Goal: Task Accomplishment & Management: Complete application form

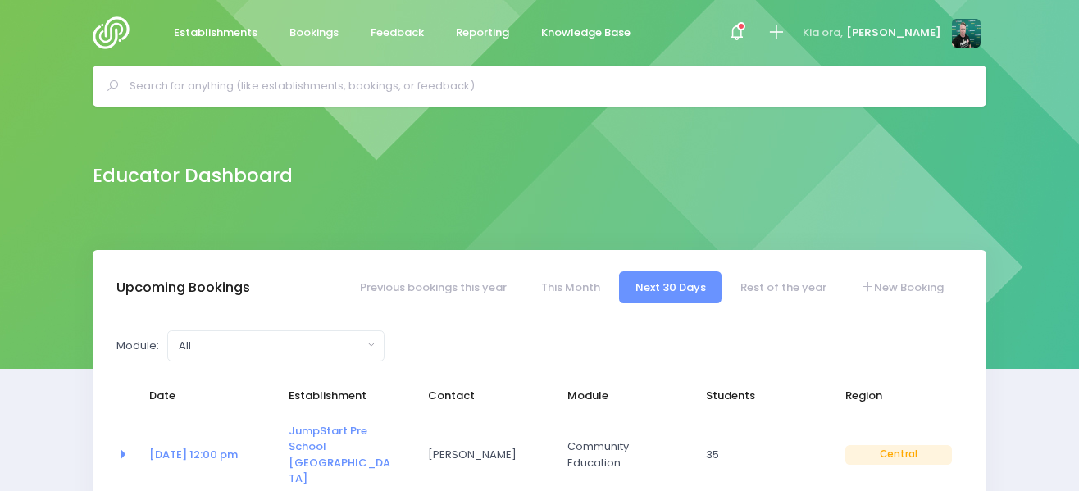
select select "5"
click at [121, 39] on img at bounding box center [116, 32] width 47 height 33
select select "5"
click at [909, 284] on link "New Booking" at bounding box center [903, 288] width 115 height 32
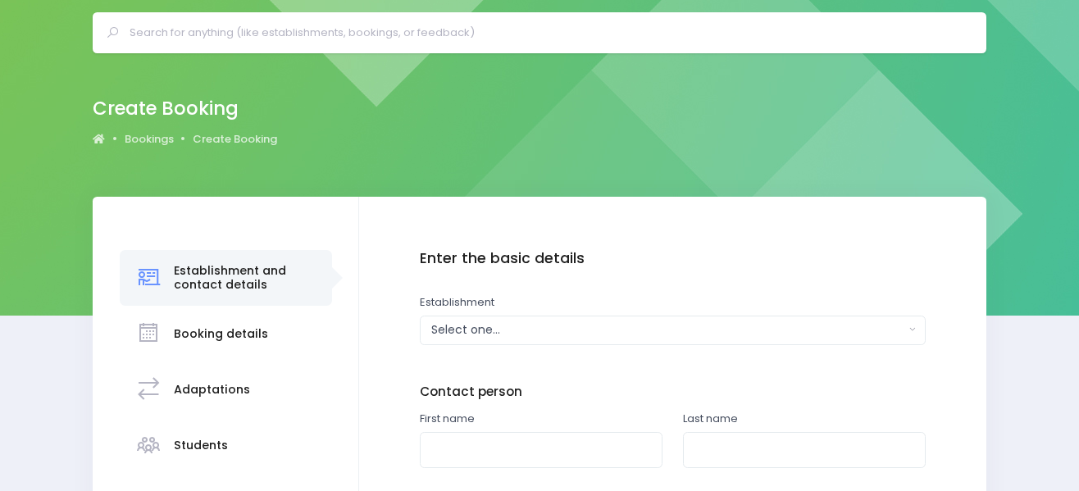
scroll to position [82, 0]
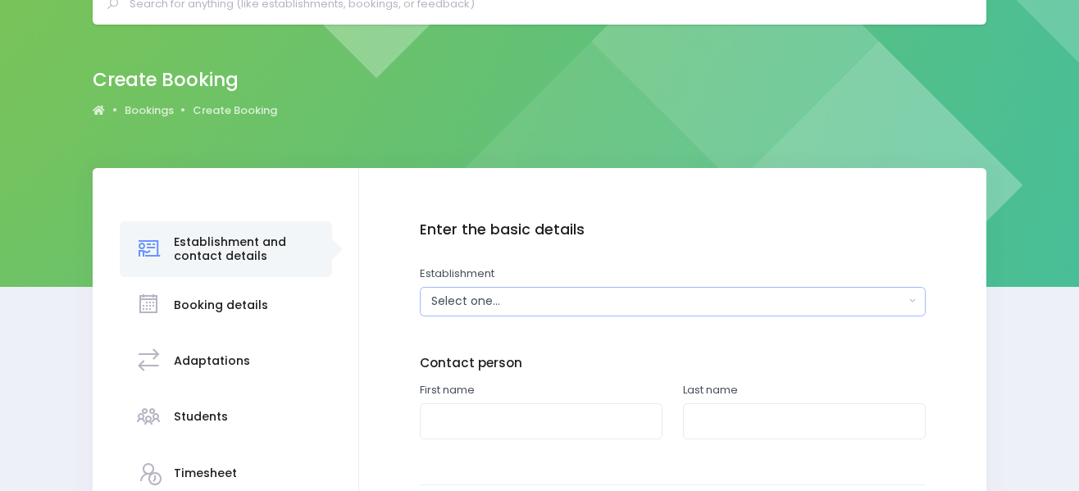
click at [540, 295] on div "Select one..." at bounding box center [667, 301] width 472 height 17
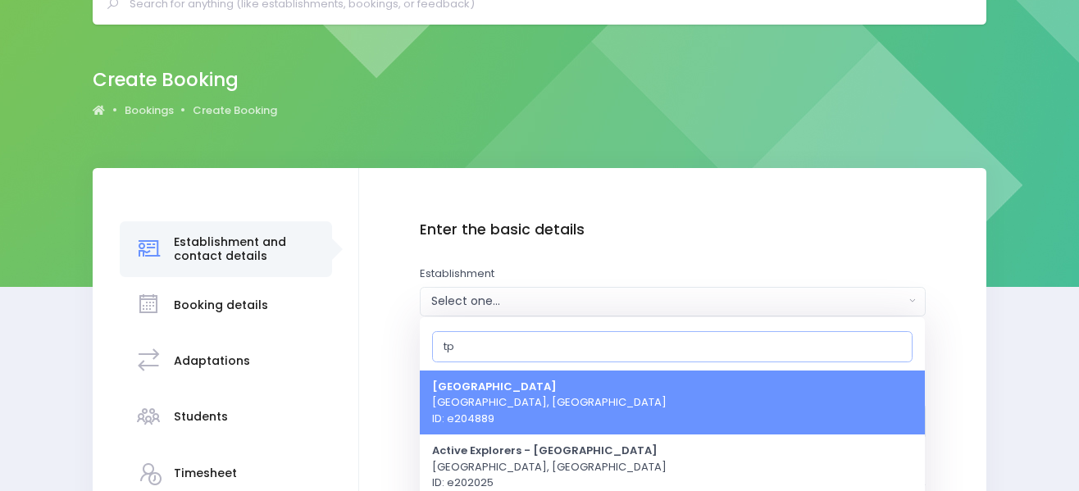
type input "tpk"
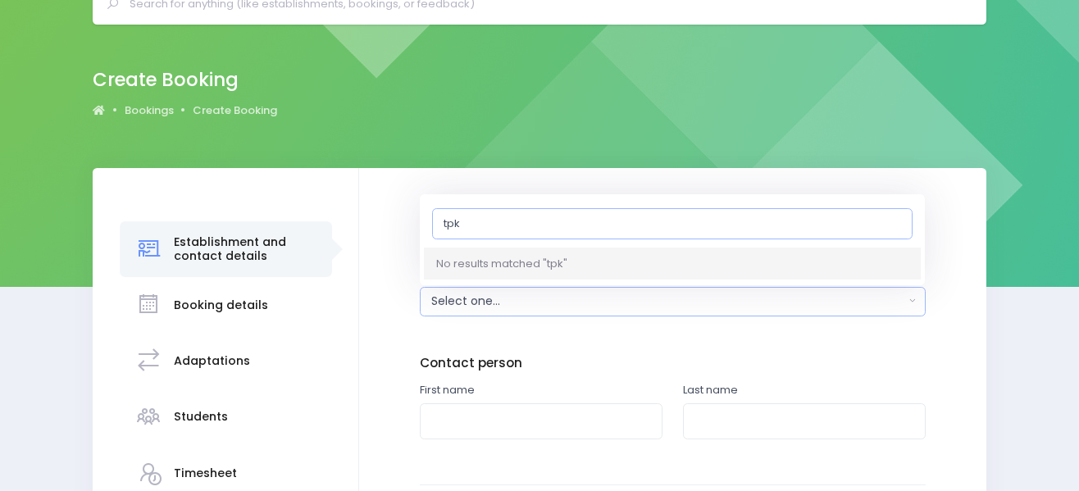
click at [897, 224] on input "tpk" at bounding box center [672, 223] width 481 height 31
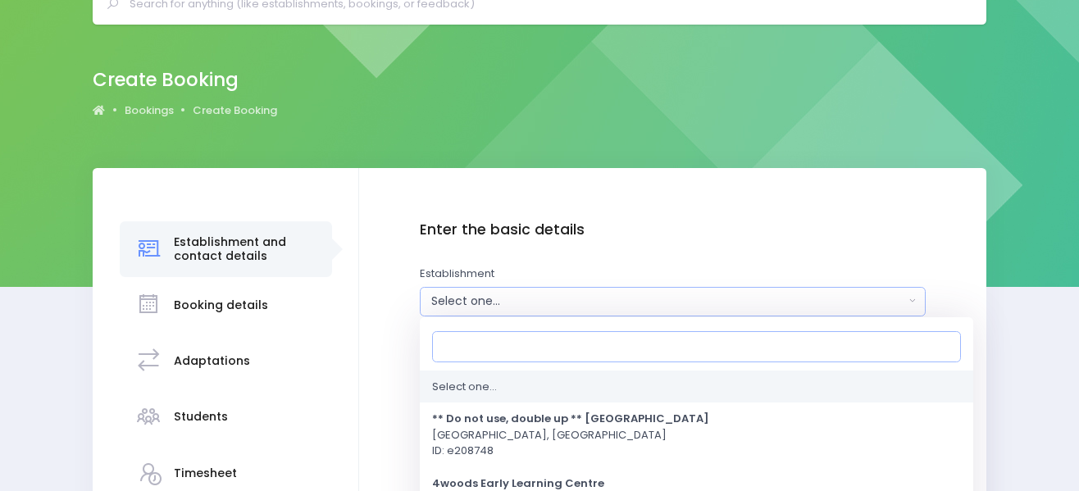
click at [509, 349] on input "Search" at bounding box center [696, 346] width 529 height 31
paste input "e Piipiinga Kākano Mai I Rangiātea Kura Kaupapa Māori"
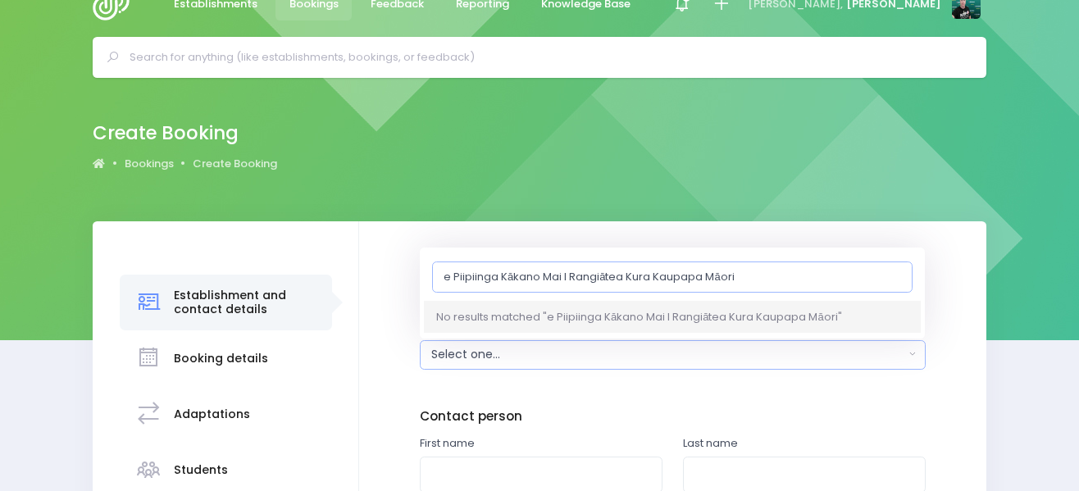
scroll to position [0, 0]
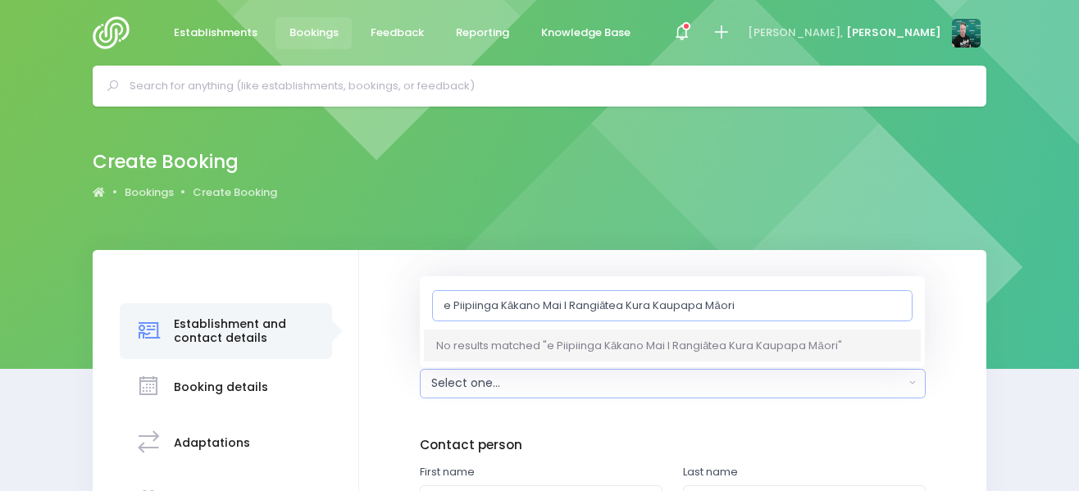
type input "e Piipiinga Kākano Mai I Rangiātea Kura Kaupapa Māori"
click at [102, 29] on img at bounding box center [116, 32] width 47 height 33
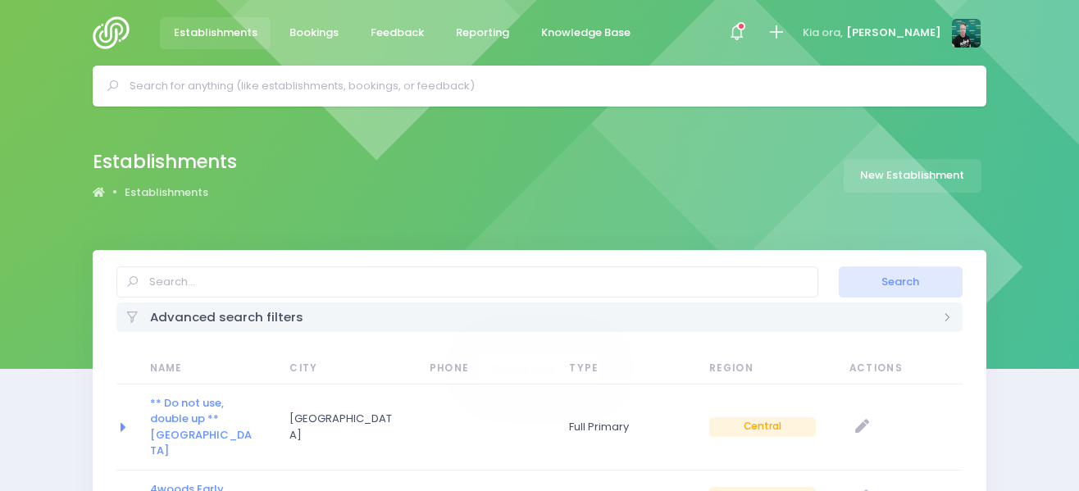
select select "20"
click at [903, 172] on link "New Establishment" at bounding box center [913, 176] width 138 height 34
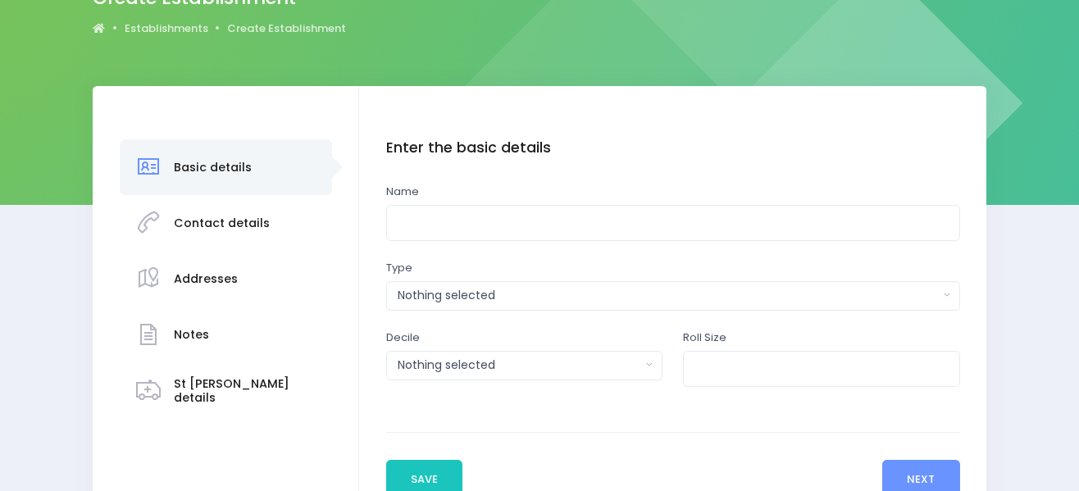
scroll to position [164, 0]
click at [481, 229] on input "text" at bounding box center [673, 223] width 574 height 37
paste input "e Piipiinga Kākano Mai I Rangiātea Kura Kaupapa Māori"
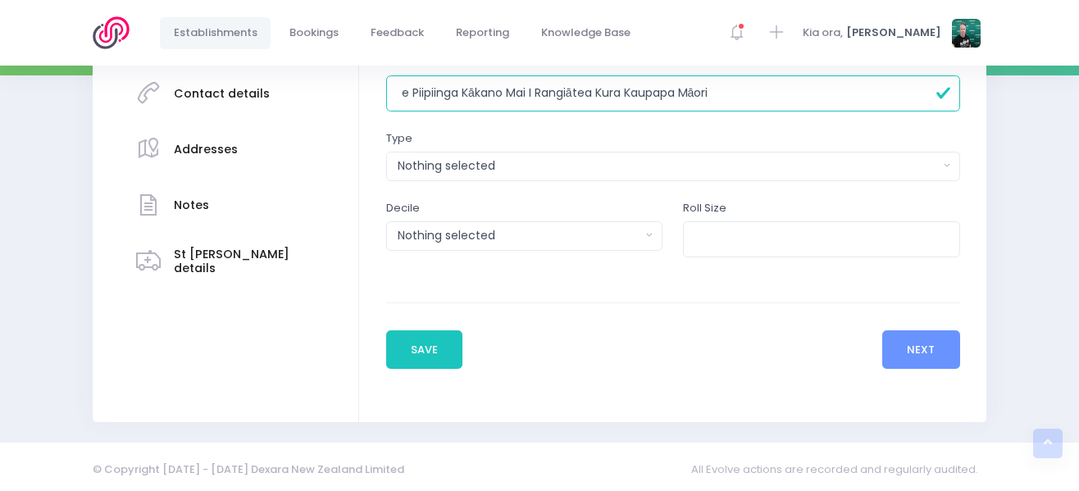
scroll to position [299, 0]
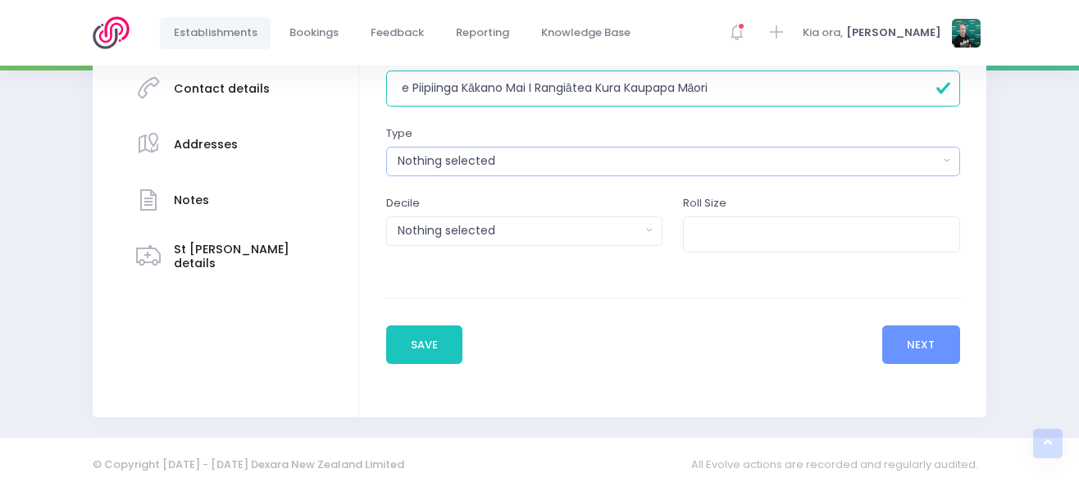
click at [554, 165] on div "Nothing selected" at bounding box center [668, 161] width 541 height 17
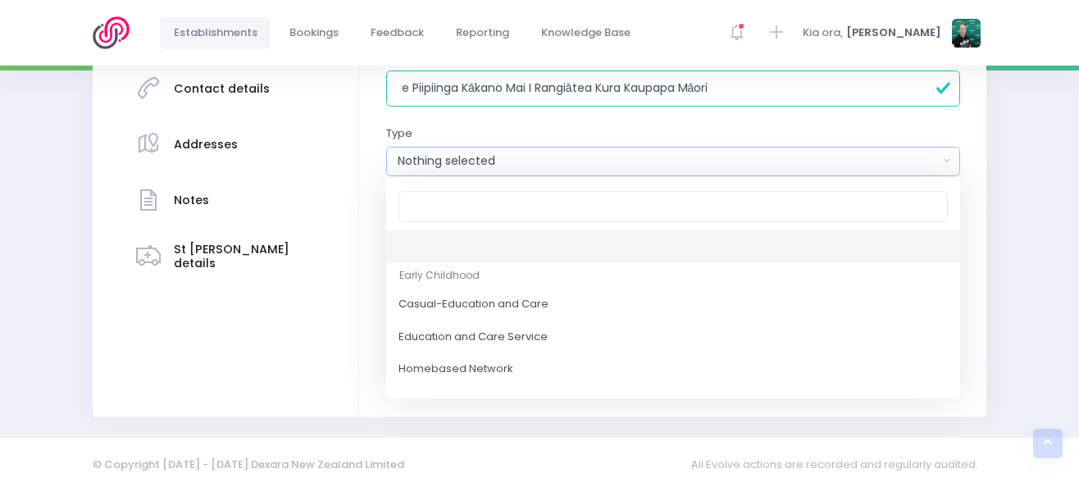
click at [464, 95] on input "e Piipiinga Kākano Mai I Rangiātea Kura Kaupapa Māori" at bounding box center [673, 89] width 574 height 37
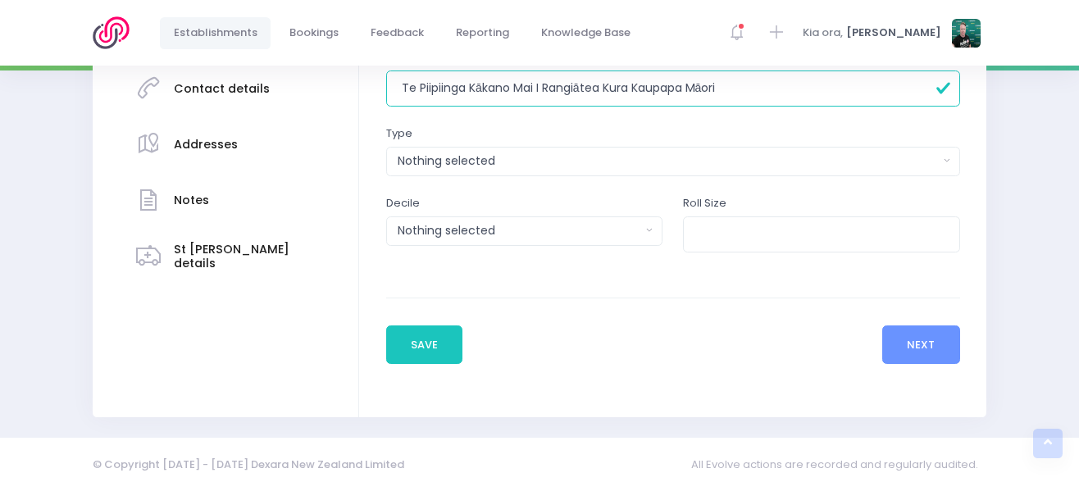
type input "Te Piipiinga Kākano Mai I Rangiātea Kura Kaupapa Māori"
click at [491, 168] on div "Nothing selected" at bounding box center [668, 161] width 541 height 17
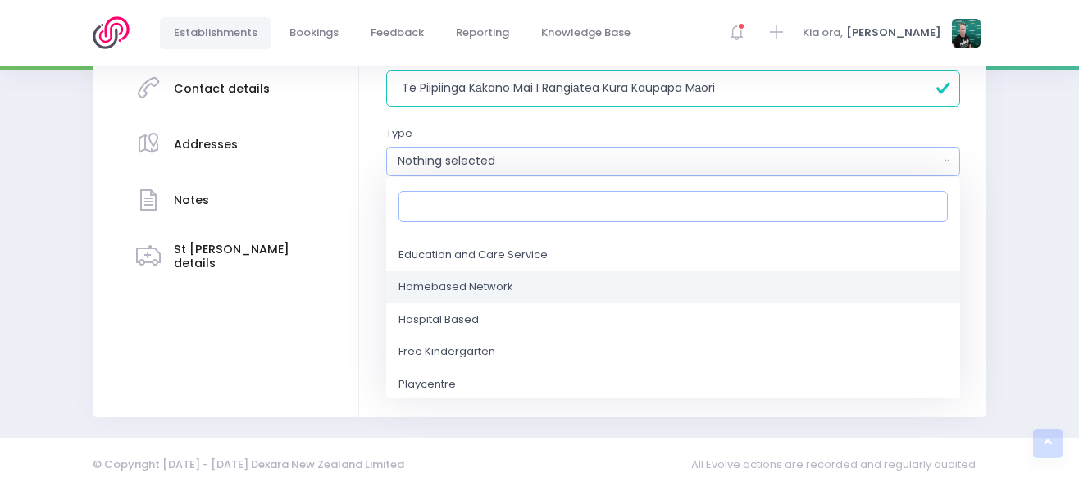
scroll to position [164, 0]
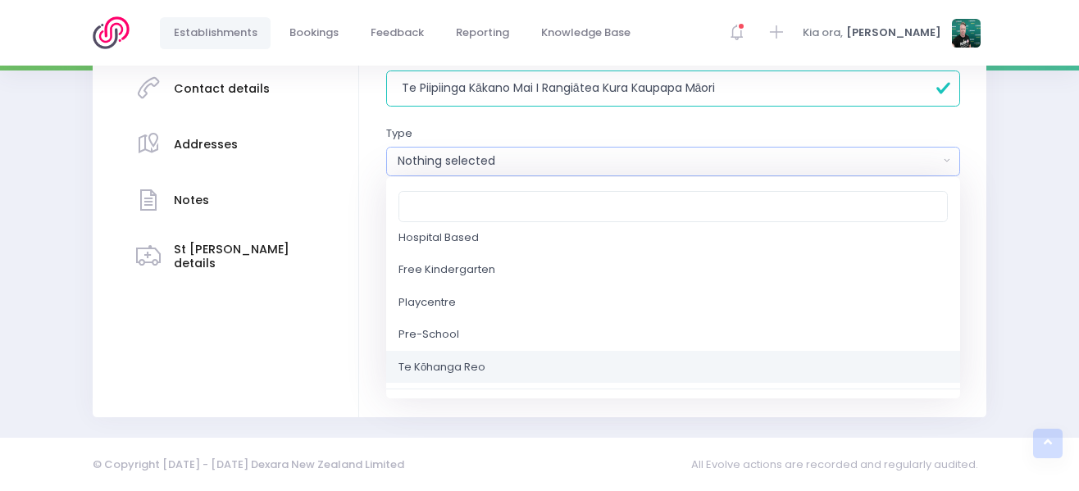
click at [491, 367] on link "Te Kōhanga Reo" at bounding box center [673, 367] width 574 height 33
select select "Te Kōhanga Reo"
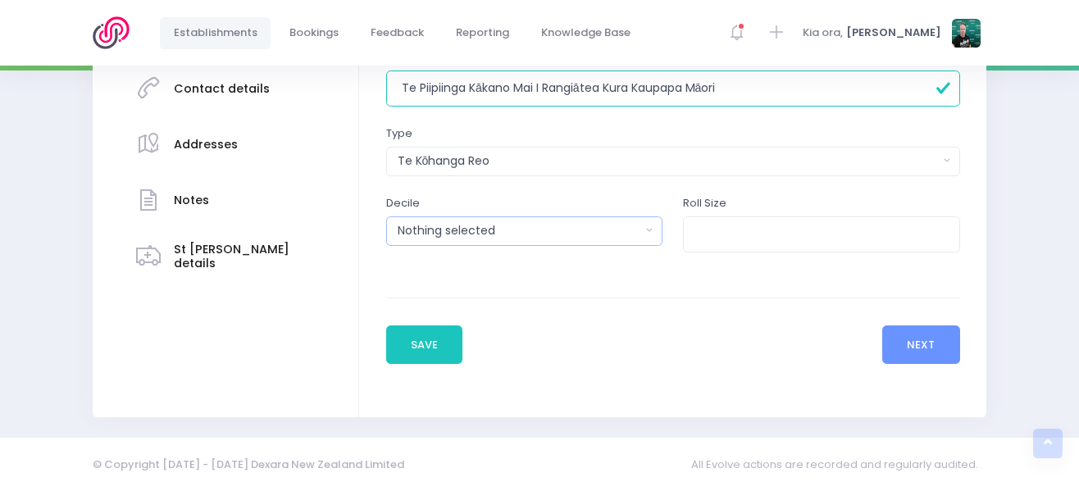
click at [541, 235] on div "Nothing selected" at bounding box center [520, 230] width 244 height 17
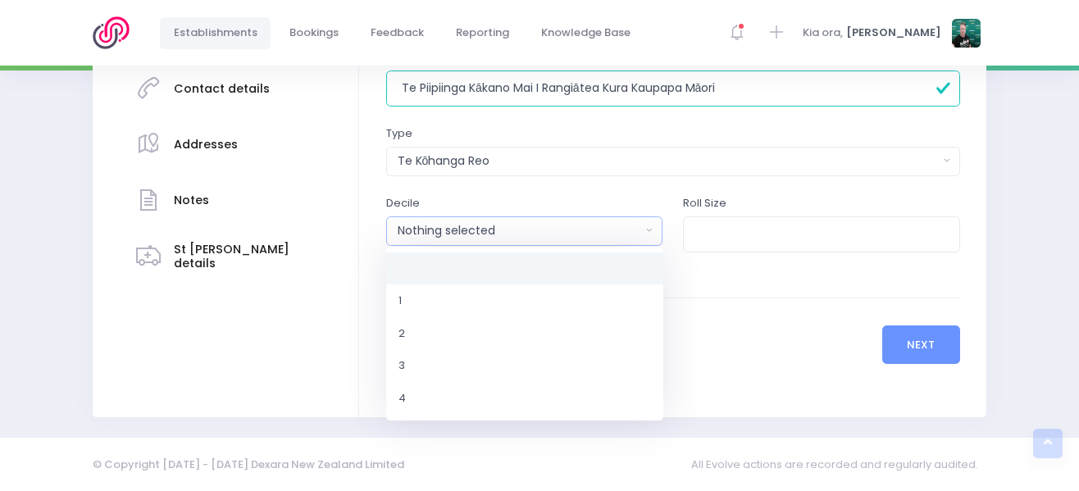
click at [541, 235] on div "Nothing selected" at bounding box center [520, 230] width 244 height 17
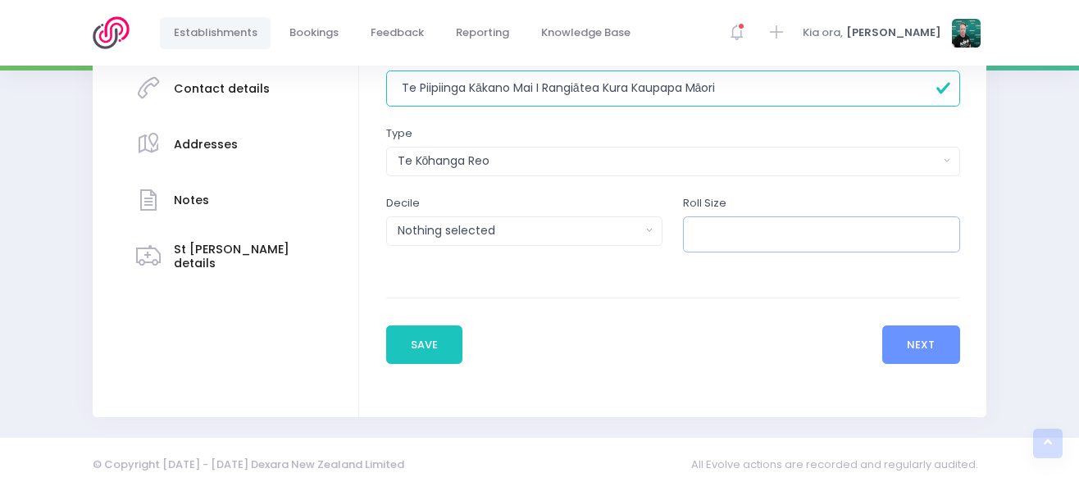
click at [887, 233] on input "number" at bounding box center [821, 235] width 277 height 37
type input "50"
click at [921, 344] on button "Next" at bounding box center [922, 345] width 78 height 39
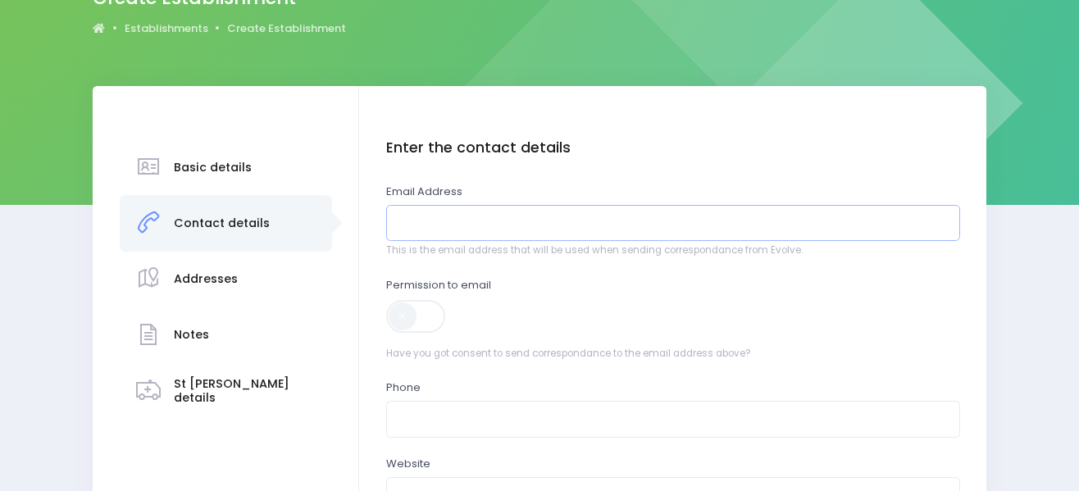
click at [536, 221] on input "email" at bounding box center [673, 223] width 574 height 37
paste input "marukore.pukawa@tpkmir.school.nz"
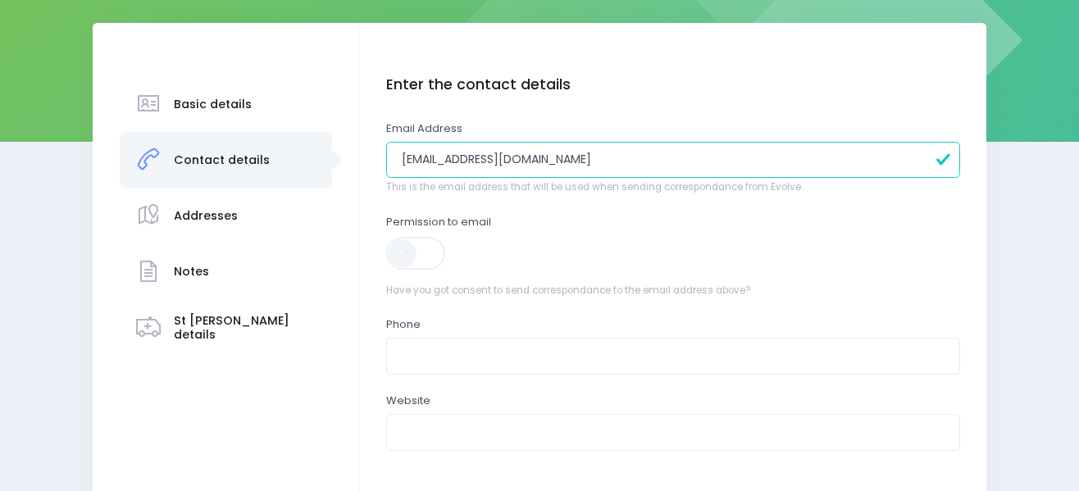
scroll to position [246, 0]
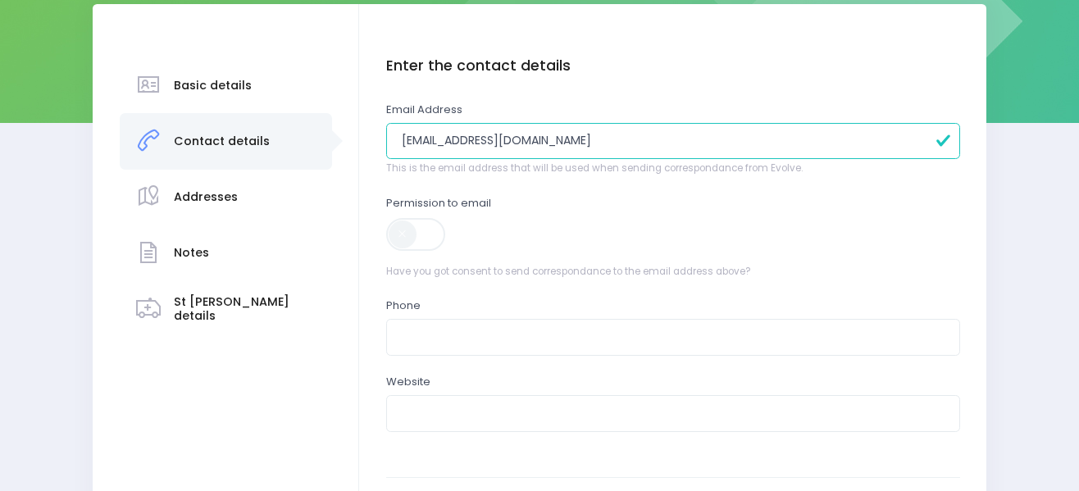
type input "marukore.pukawa@tpkmir.school.nz"
click at [438, 235] on span at bounding box center [417, 234] width 62 height 33
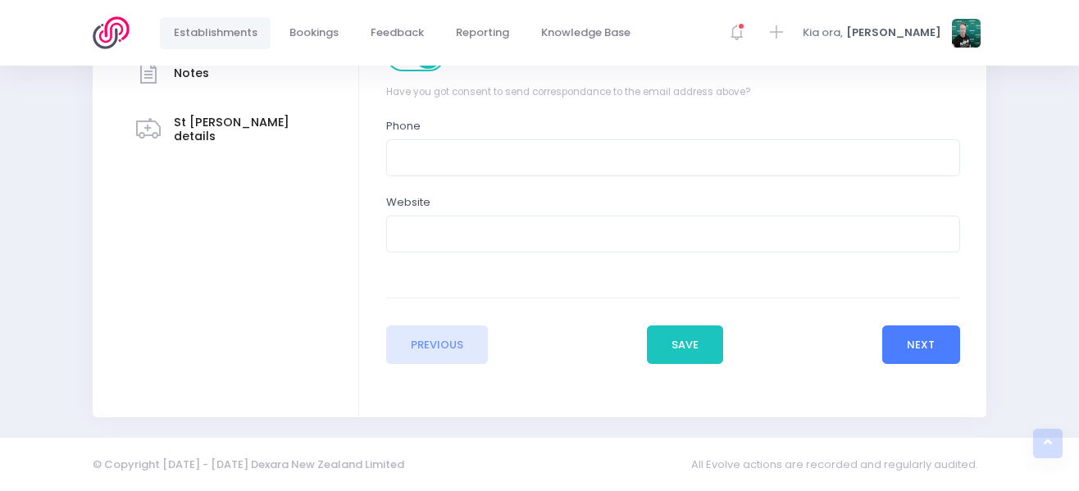
click at [902, 339] on button "Next" at bounding box center [922, 345] width 78 height 39
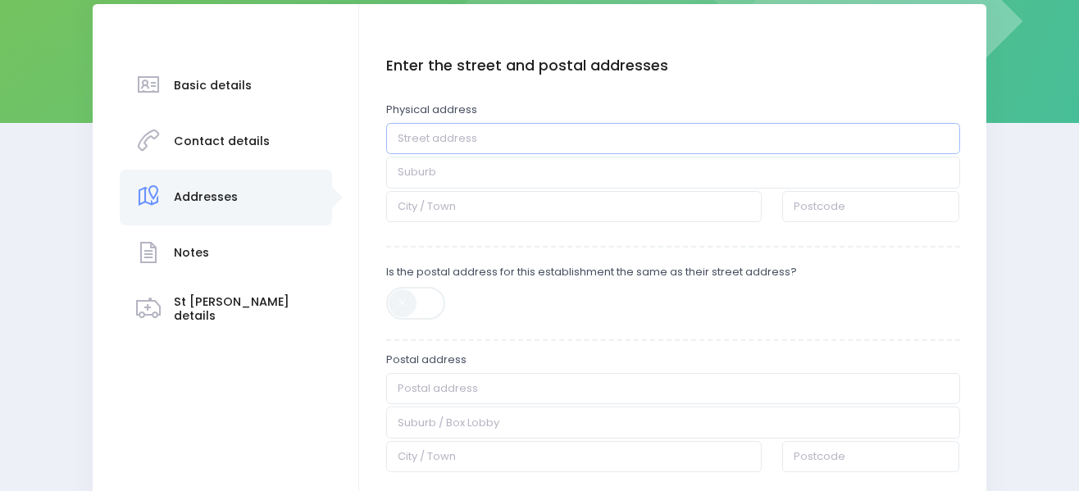
click at [472, 148] on input "text" at bounding box center [673, 138] width 574 height 31
paste input "131 South Road, Spotswood, New Plymouth 4310"
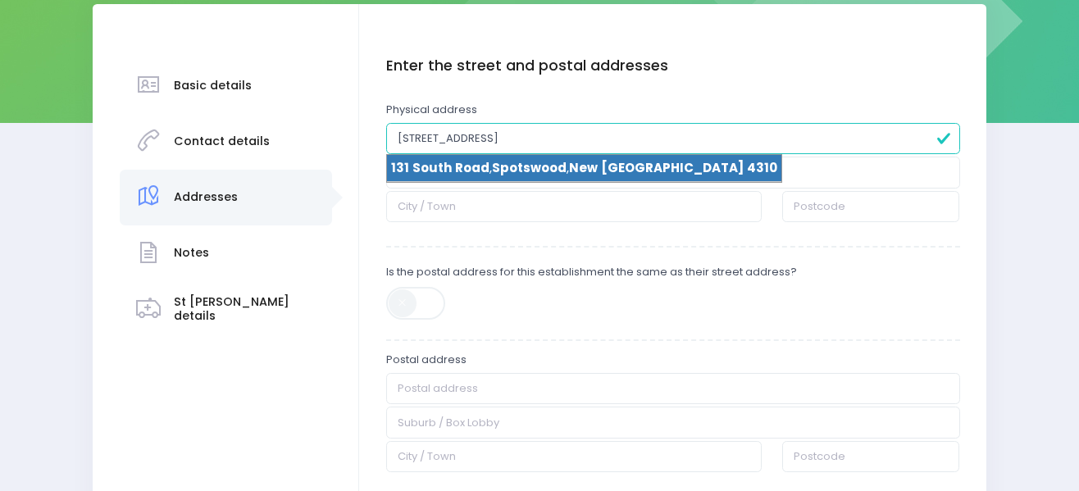
click at [581, 159] on span "New" at bounding box center [583, 167] width 29 height 17
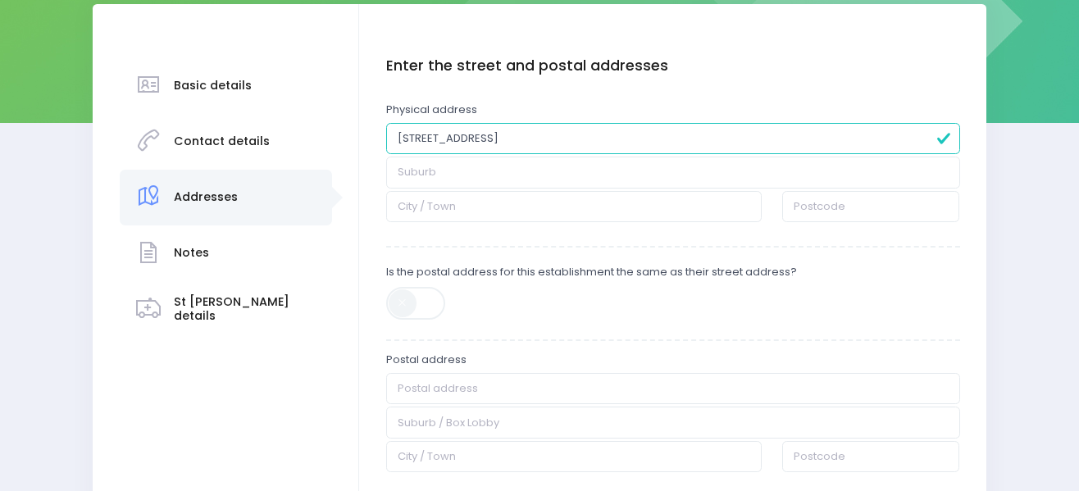
type input "131 South Road"
type input "Spotswood"
type input "New Plymouth"
type input "4310"
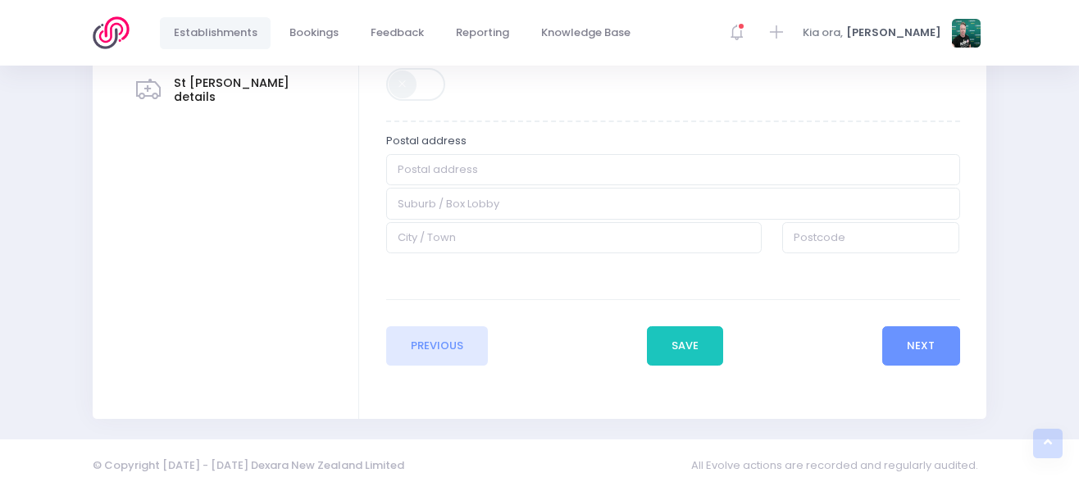
scroll to position [467, 0]
drag, startPoint x: 910, startPoint y: 331, endPoint x: 691, endPoint y: 161, distance: 277.1
click at [911, 331] on button "Next" at bounding box center [922, 344] width 78 height 39
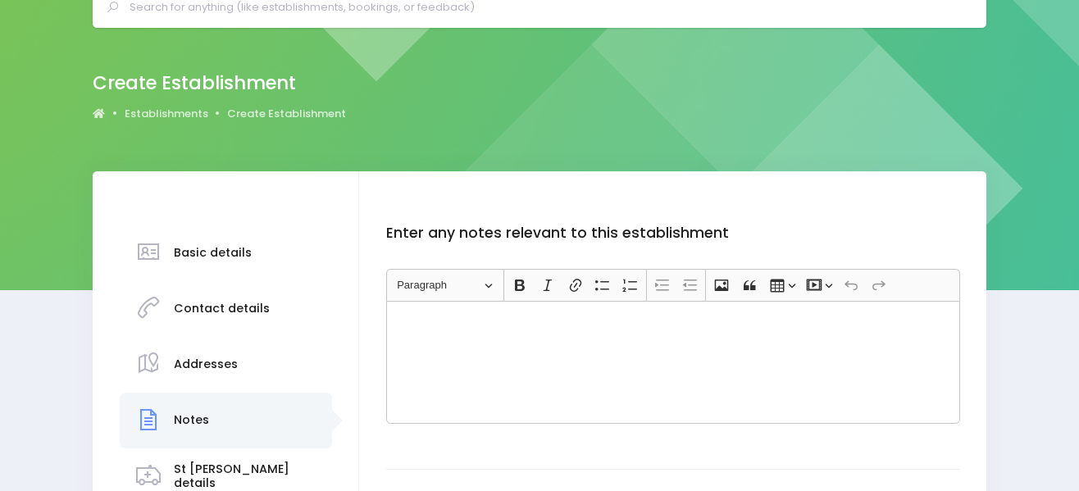
scroll to position [0, 0]
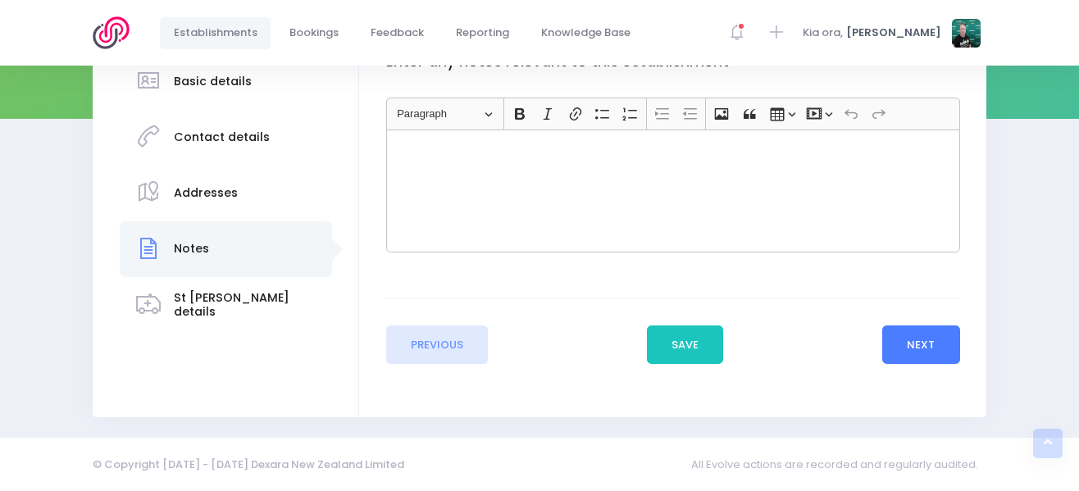
click at [915, 330] on button "Next" at bounding box center [922, 345] width 78 height 39
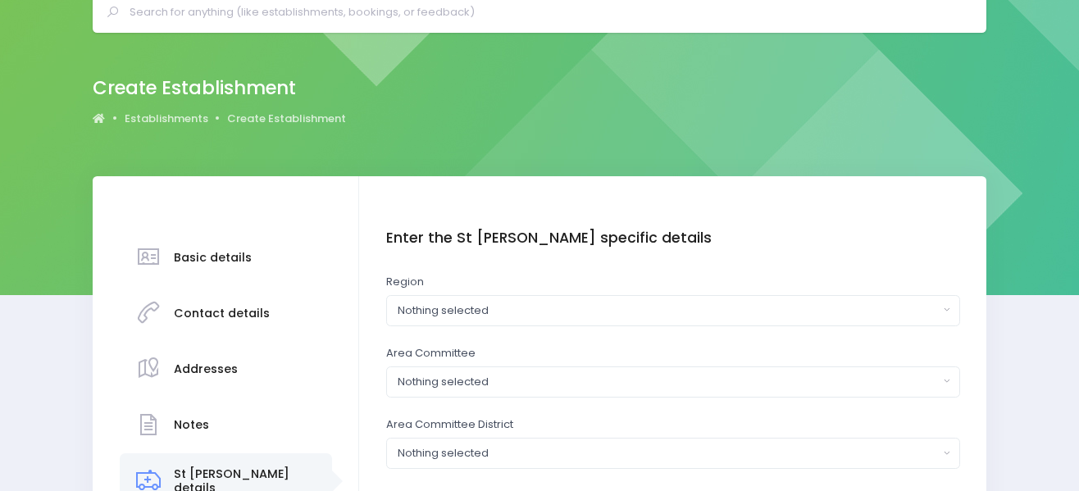
scroll to position [246, 0]
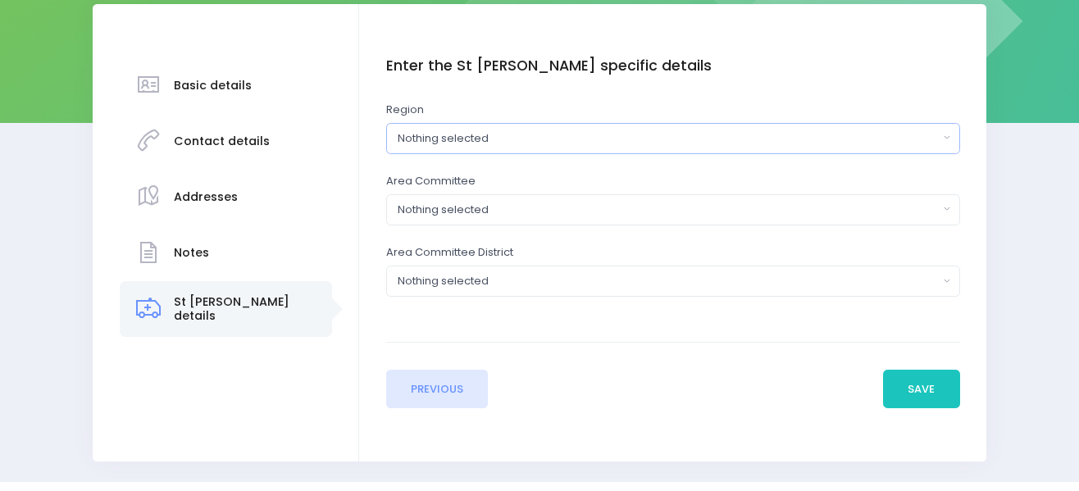
click at [533, 141] on div "Nothing selected" at bounding box center [668, 138] width 541 height 16
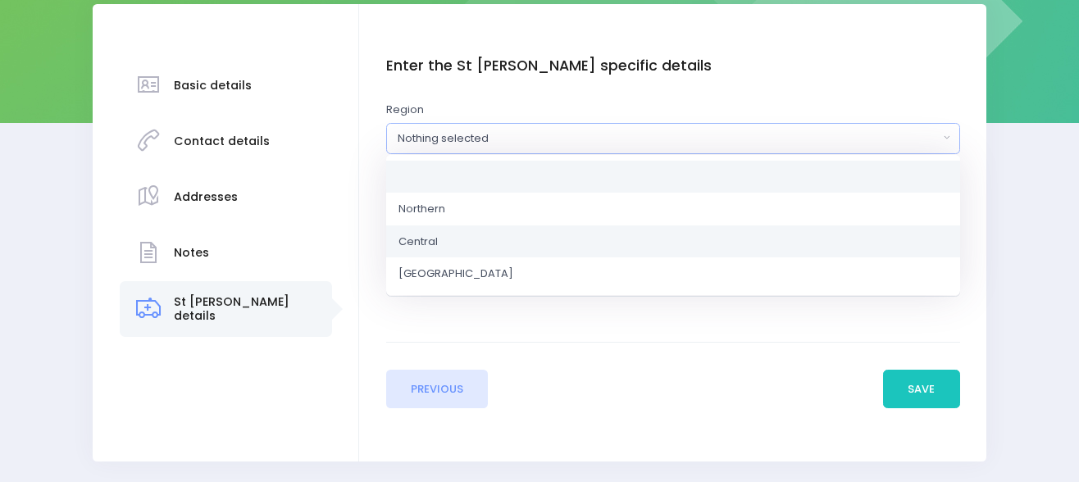
click at [509, 243] on link "Central" at bounding box center [673, 241] width 574 height 33
select select "Central"
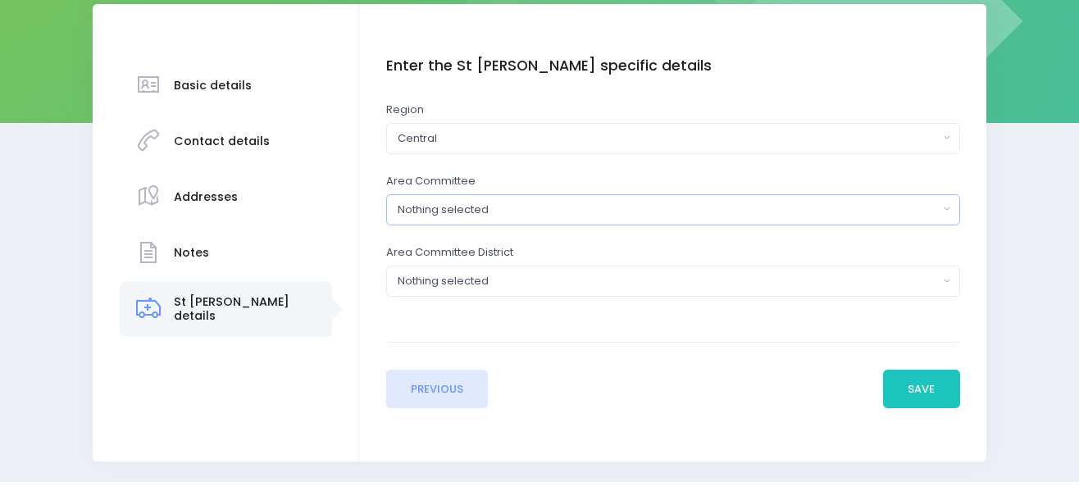
click at [512, 214] on div "Nothing selected" at bounding box center [668, 210] width 541 height 16
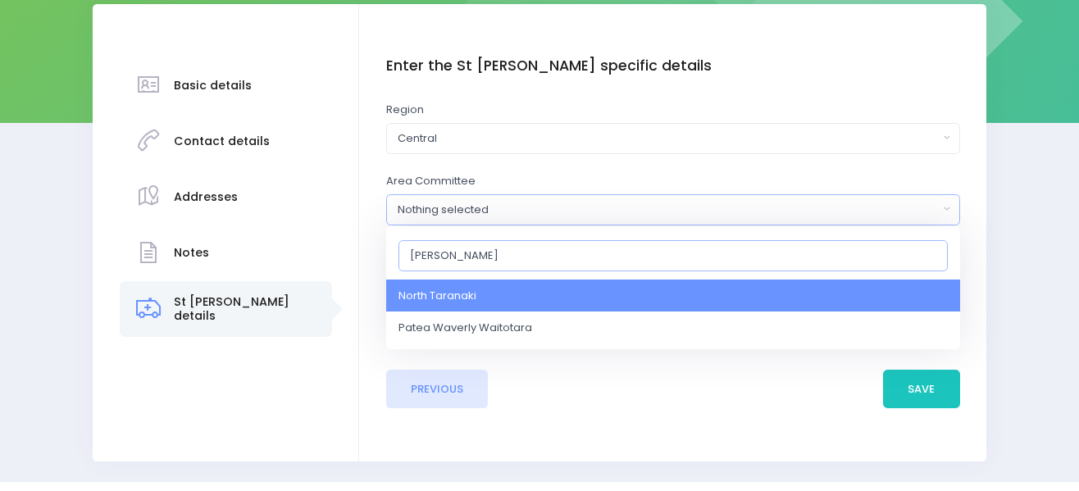
type input "tara"
click at [590, 303] on link "North Taranaki" at bounding box center [673, 296] width 574 height 33
select select "North Taranaki"
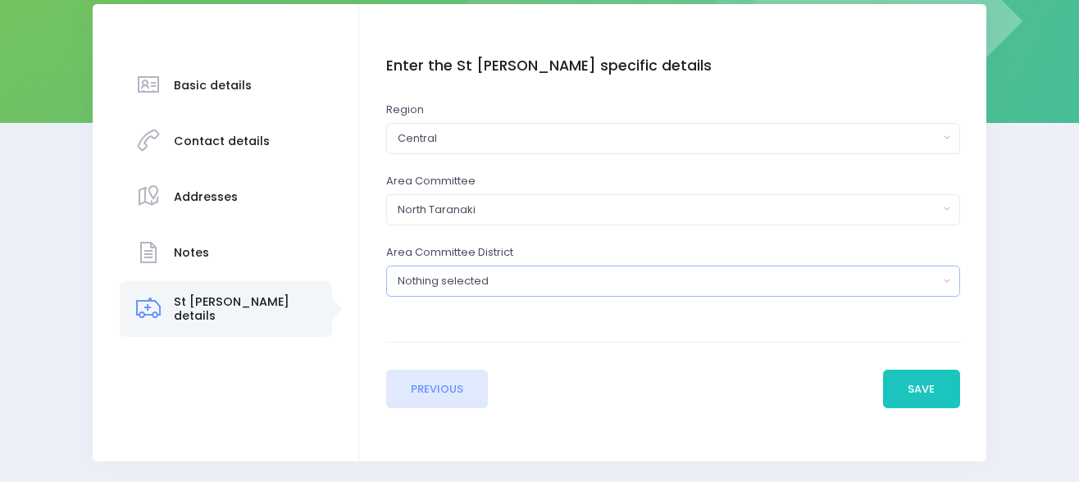
click at [559, 278] on div "Nothing selected" at bounding box center [668, 281] width 541 height 16
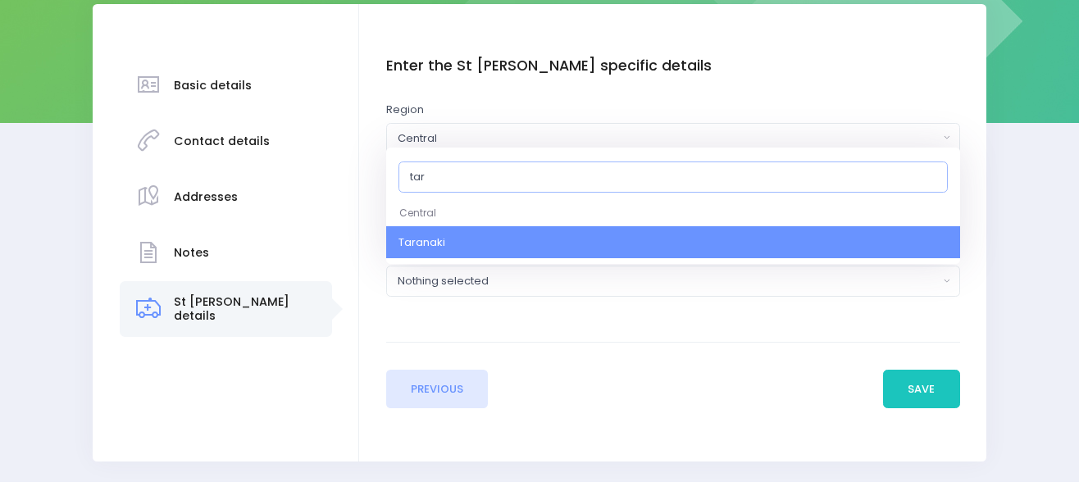
type input "tara"
select select "Taranaki"
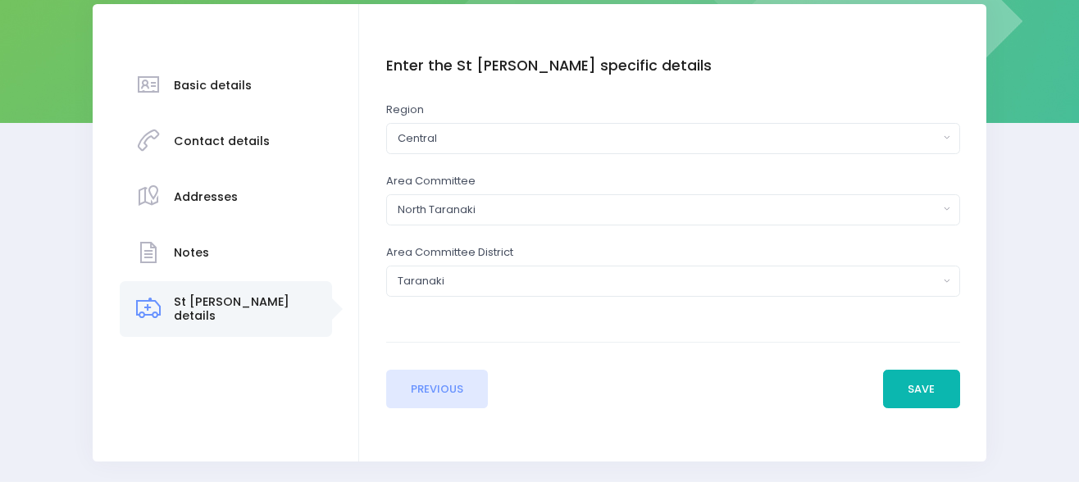
click at [931, 394] on button "Save" at bounding box center [921, 389] width 77 height 39
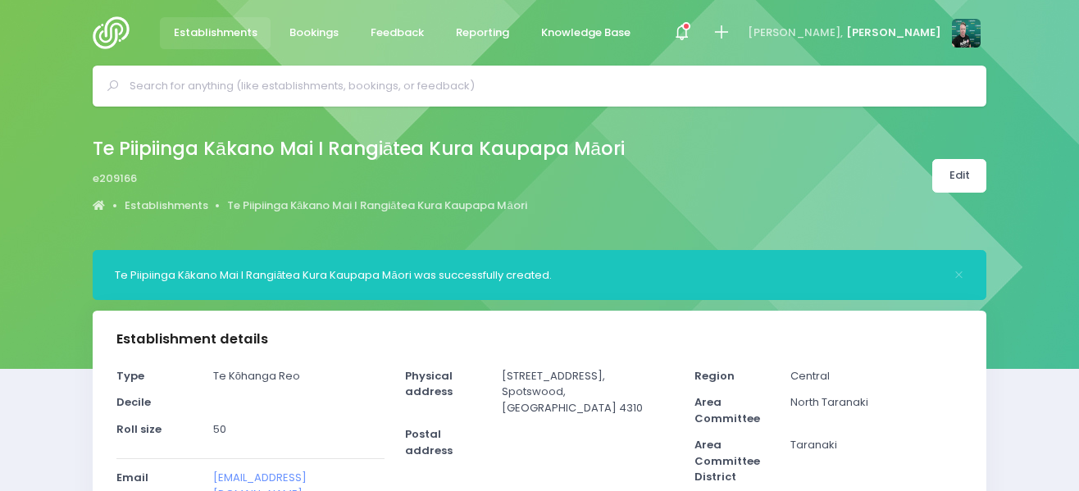
select select "5"
click at [111, 25] on img at bounding box center [116, 32] width 47 height 33
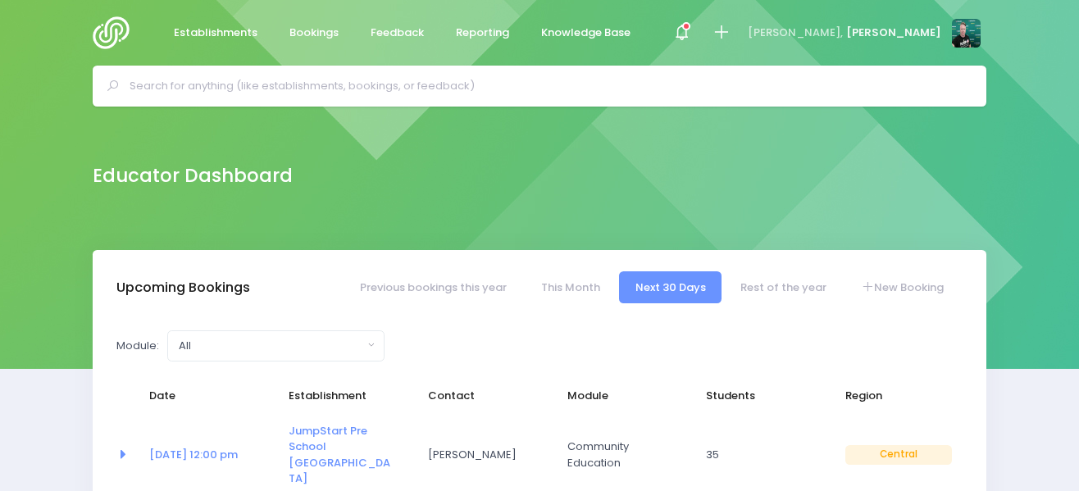
select select "5"
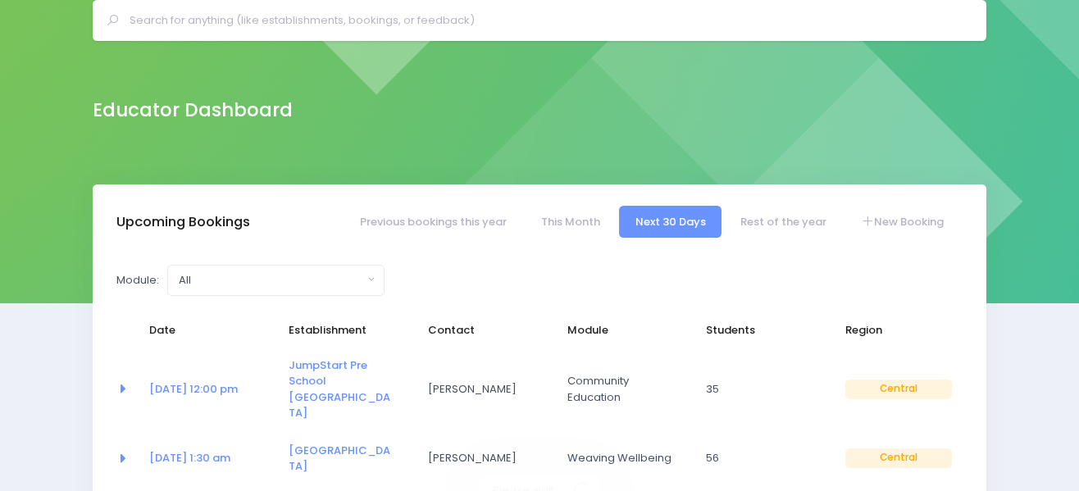
scroll to position [82, 0]
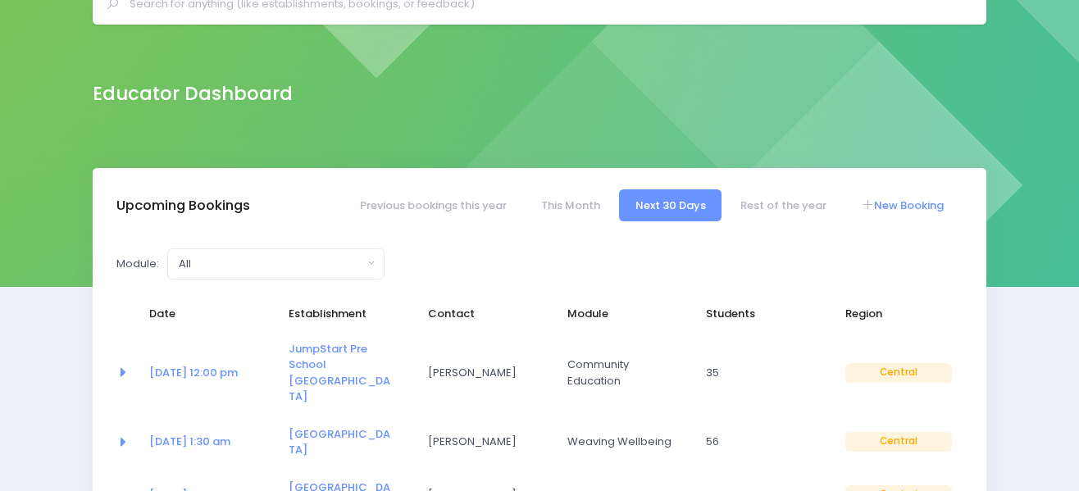
click at [874, 203] on link "New Booking" at bounding box center [903, 205] width 115 height 32
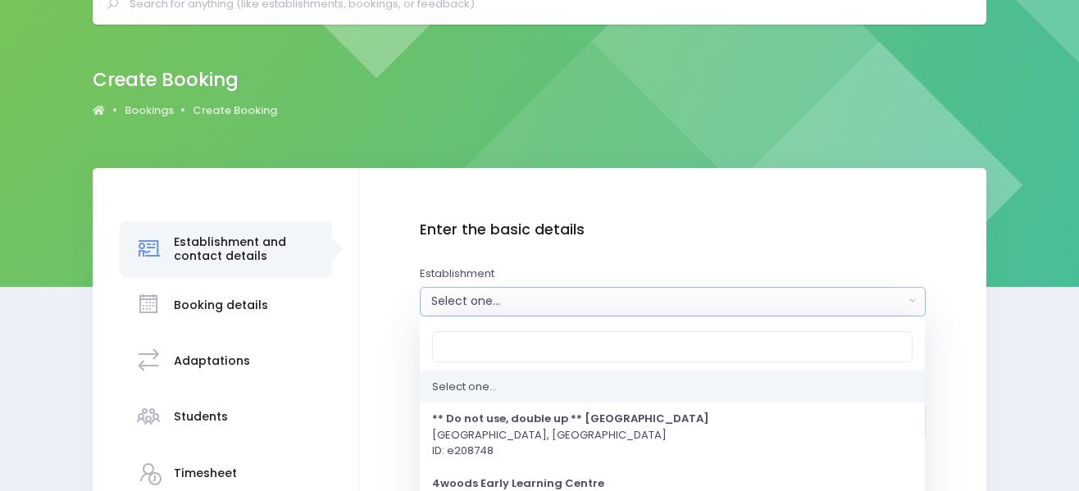
scroll to position [82, 0]
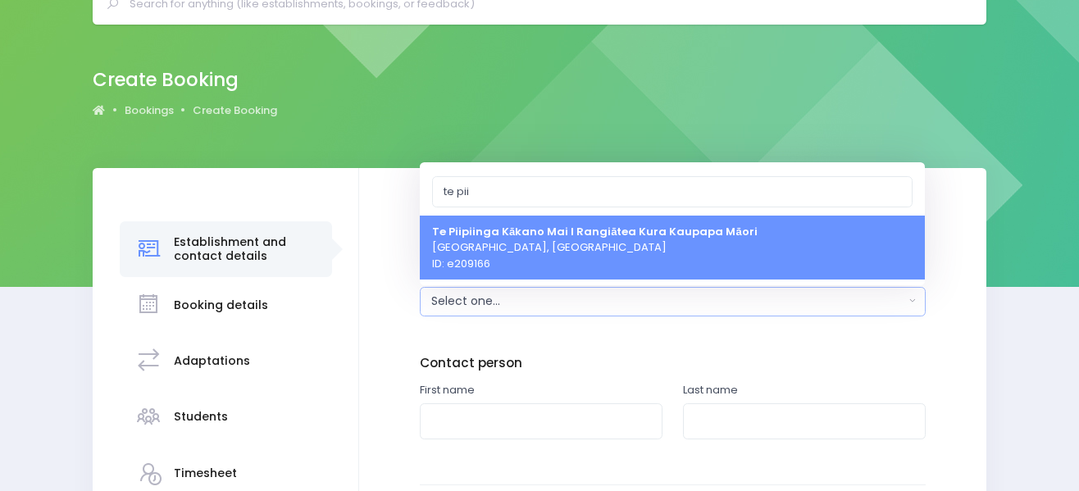
type input "te pii"
click at [518, 253] on span "Te Piipiinga Kākano Mai I Rangiātea Kura Kaupapa Māori New Plymouth, Central Re…" at bounding box center [595, 247] width 326 height 48
select select "209166"
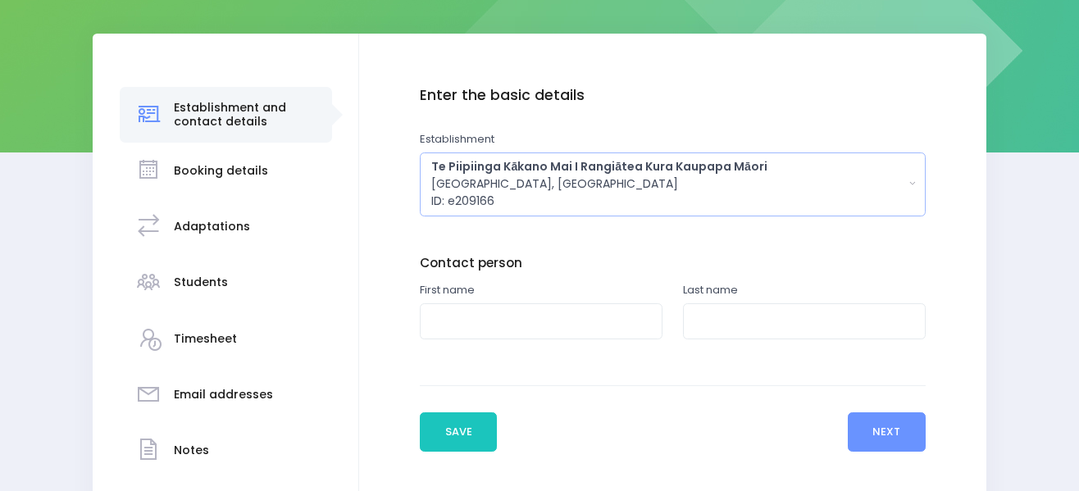
scroll to position [246, 0]
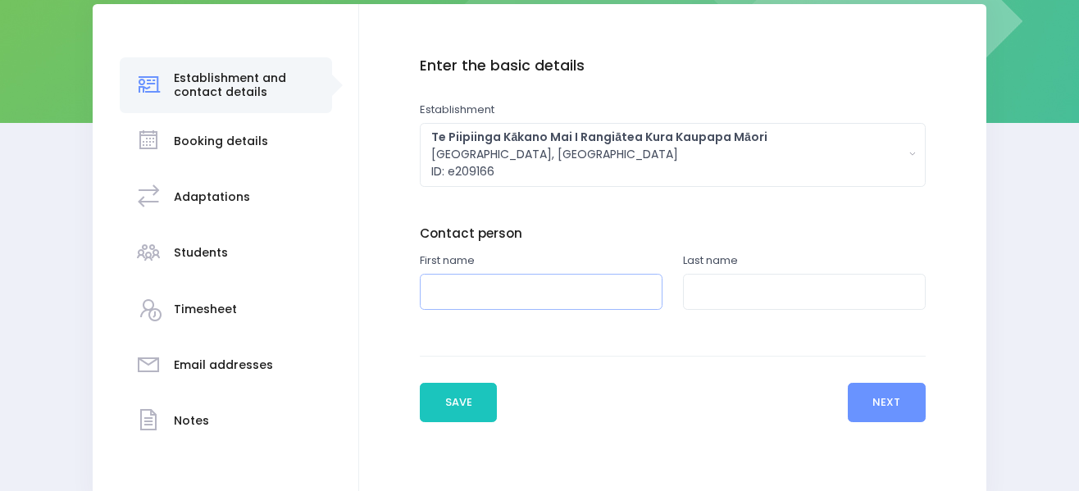
paste input "[PERSON_NAME]"
type input "[PERSON_NAME]"
paste input "[PERSON_NAME]"
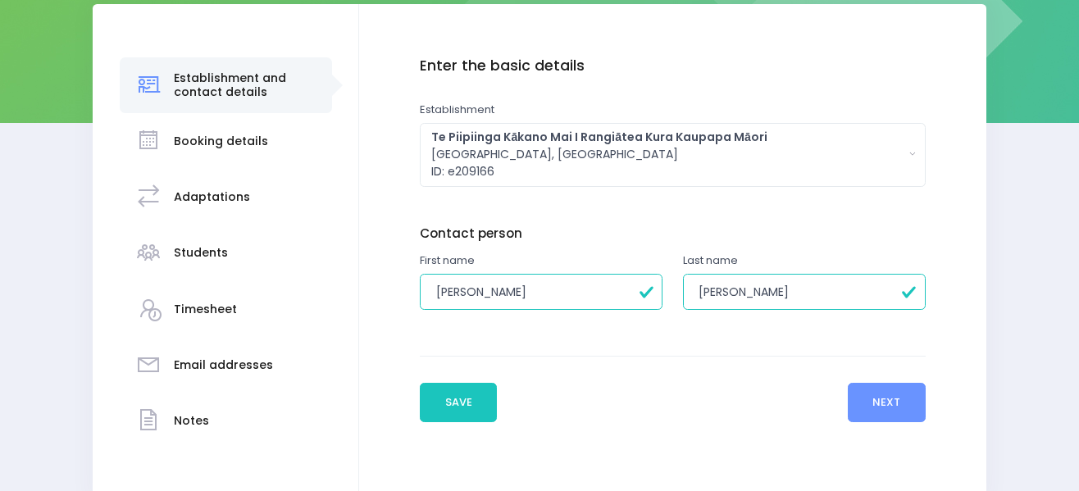
drag, startPoint x: 757, startPoint y: 288, endPoint x: 676, endPoint y: 294, distance: 81.4
click at [676, 294] on div "Last name Marukore Pukawa" at bounding box center [804, 291] width 263 height 76
type input "Pukawa"
drag, startPoint x: 550, startPoint y: 291, endPoint x: 504, endPoint y: 292, distance: 46.8
click at [504, 292] on input "[PERSON_NAME]" at bounding box center [541, 292] width 243 height 37
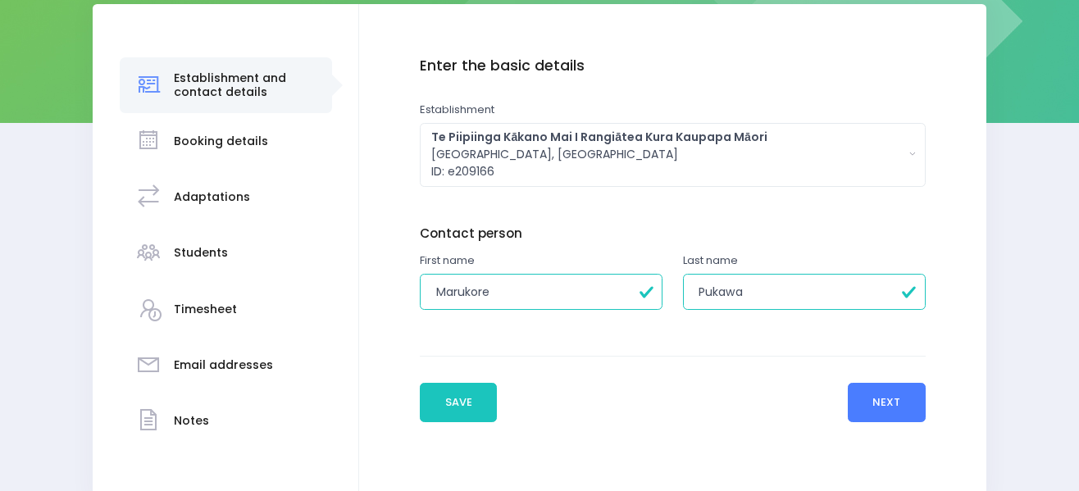
type input "Marukore"
click at [865, 396] on button "Next" at bounding box center [887, 402] width 78 height 39
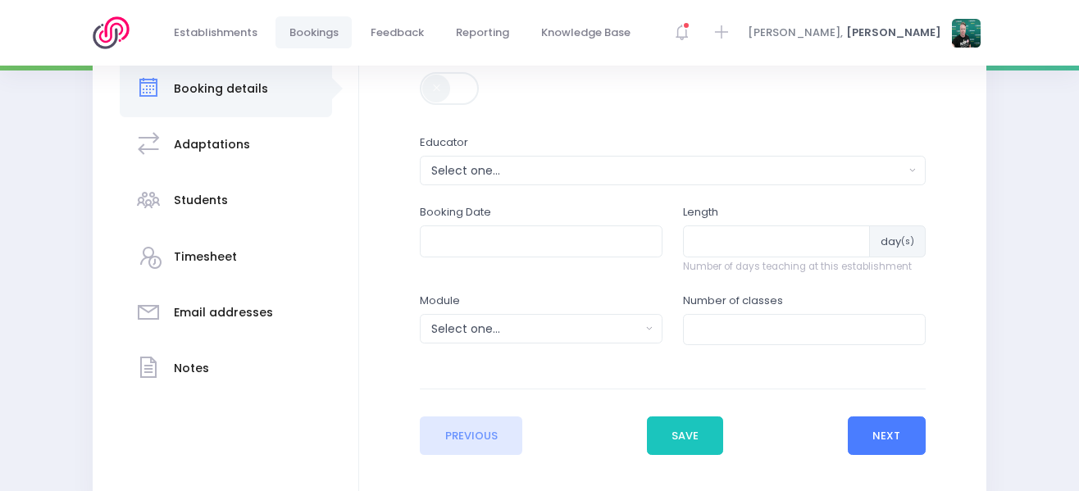
scroll to position [328, 0]
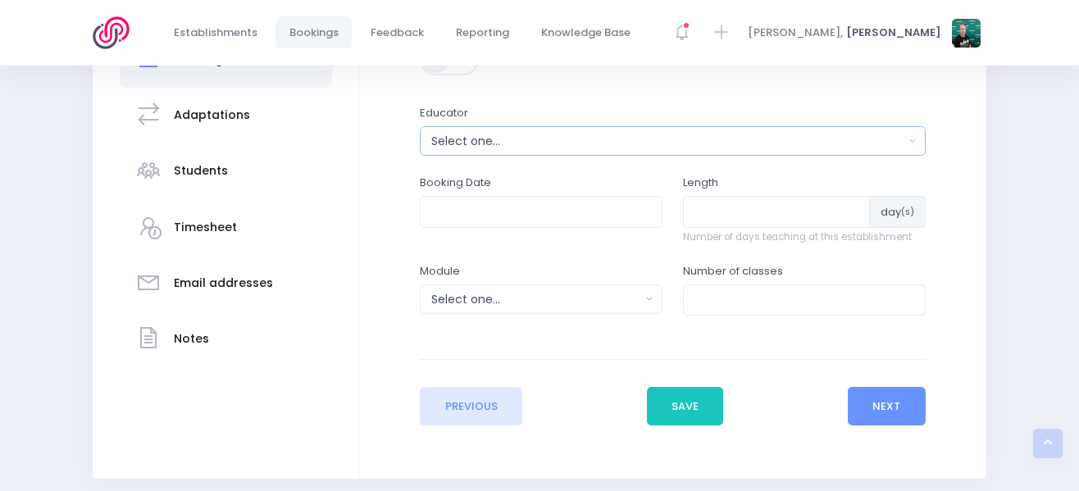
click at [545, 149] on div "Select one..." at bounding box center [667, 141] width 472 height 17
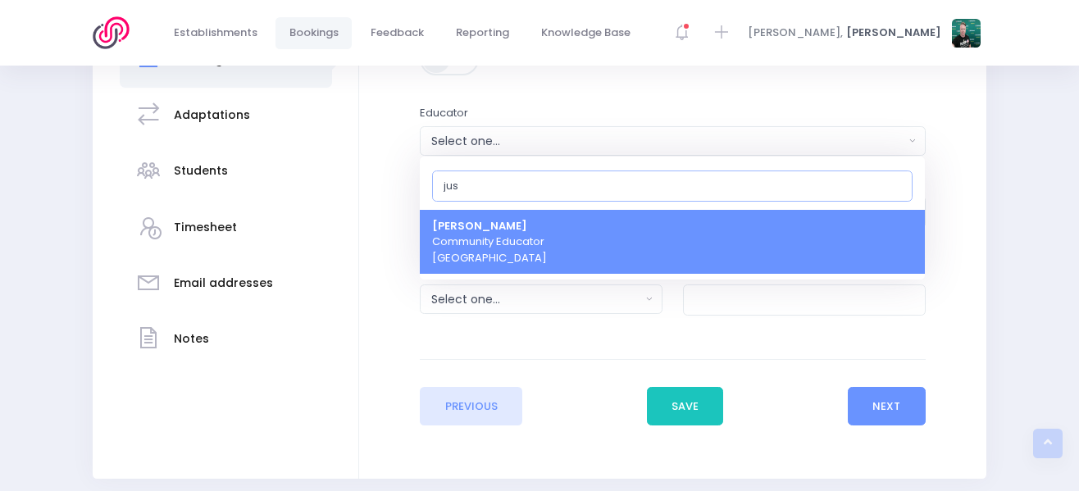
type input "just"
select select "362959"
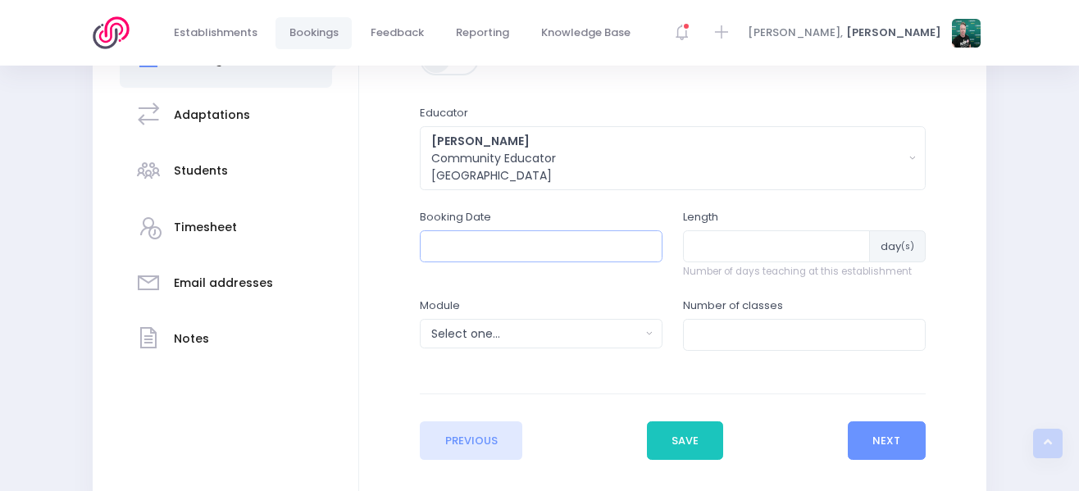
click at [551, 251] on input "text" at bounding box center [541, 245] width 243 height 31
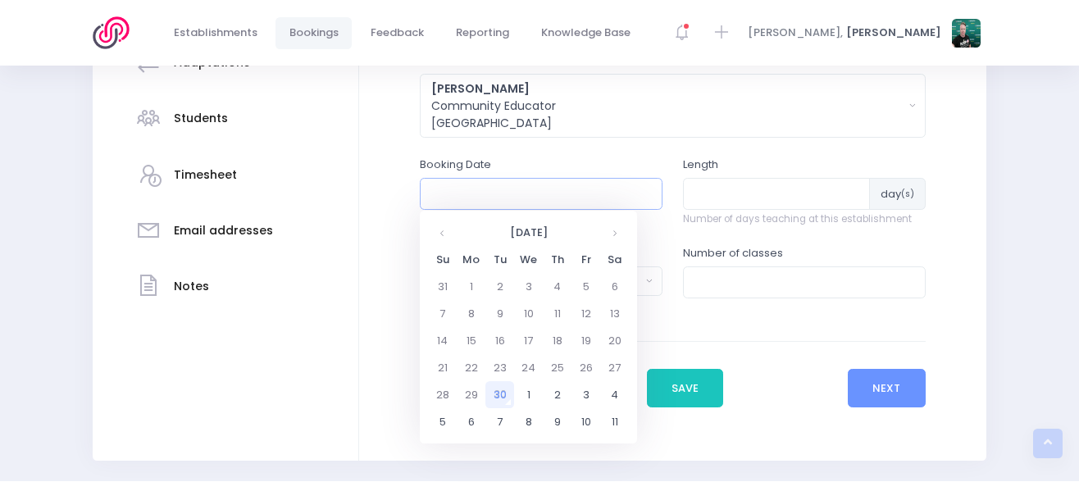
scroll to position [410, 0]
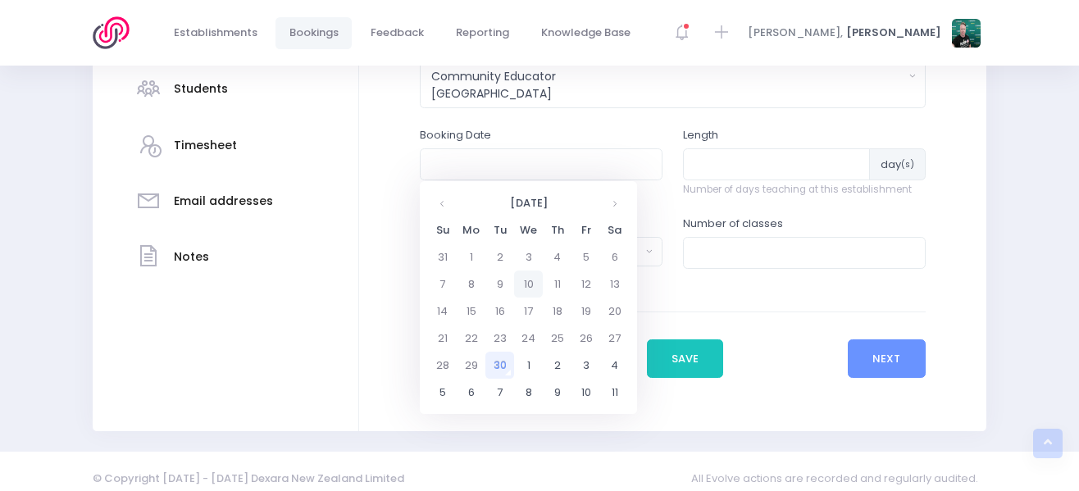
click at [527, 285] on td "10" at bounding box center [528, 284] width 29 height 27
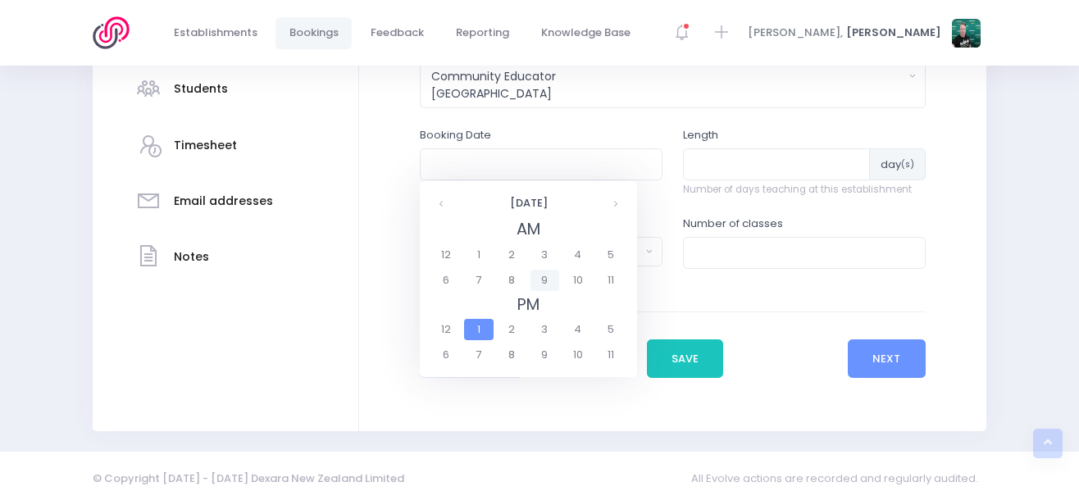
click at [551, 278] on span "9" at bounding box center [545, 280] width 29 height 21
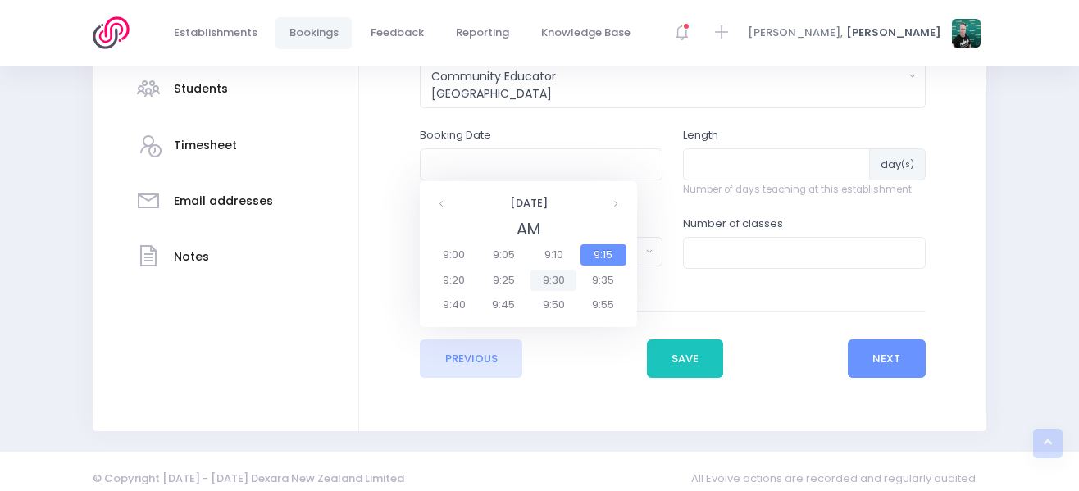
click at [553, 283] on span "9:30" at bounding box center [554, 280] width 46 height 21
type input "10/09/2025 09:30 AM"
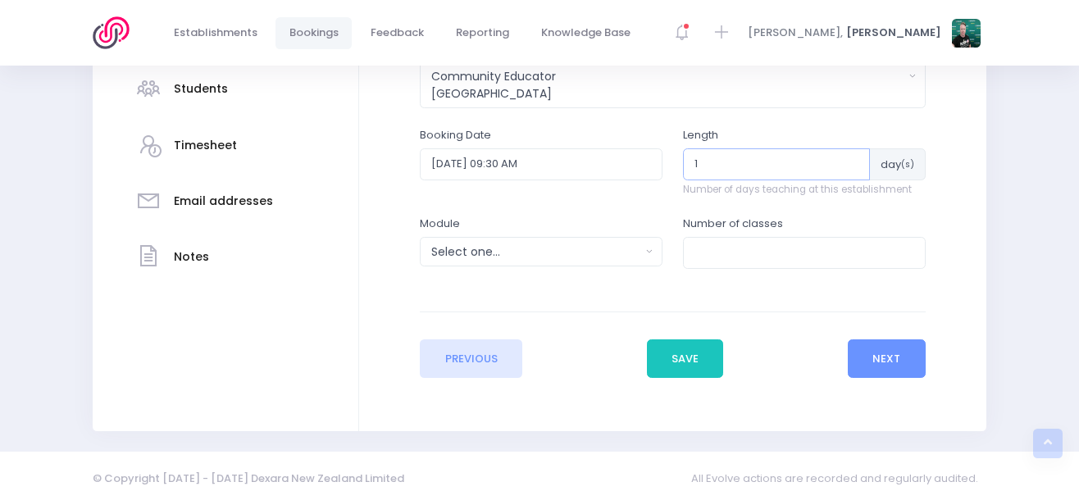
click at [855, 160] on input "1" at bounding box center [776, 163] width 187 height 31
click at [855, 160] on input "1" at bounding box center [776, 163] width 186 height 31
click at [835, 162] on input "2" at bounding box center [776, 163] width 186 height 31
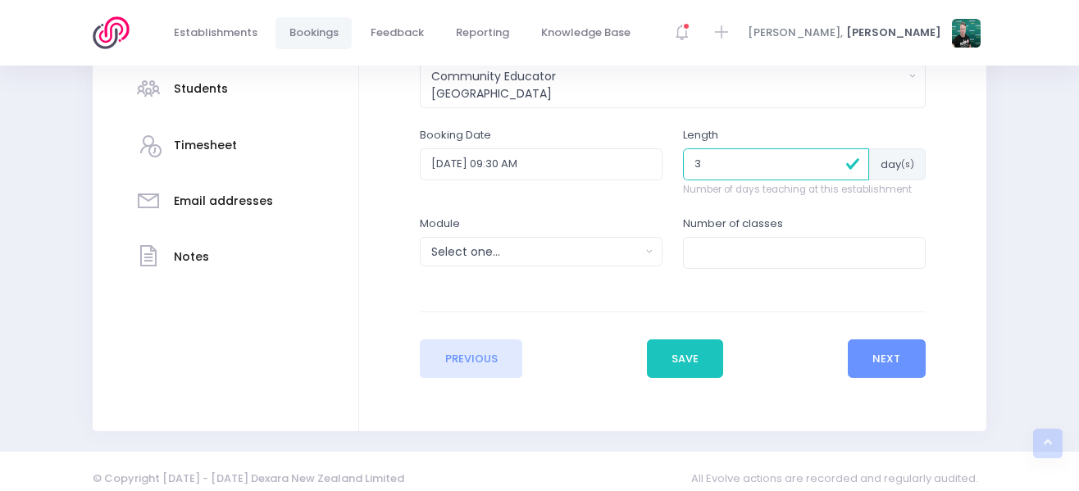
click at [835, 162] on input "3" at bounding box center [776, 163] width 186 height 31
click at [835, 162] on input "4" at bounding box center [776, 163] width 186 height 31
click at [835, 162] on input "5" at bounding box center [776, 163] width 186 height 31
click at [835, 162] on input "6" at bounding box center [776, 163] width 186 height 31
click at [835, 162] on input "7" at bounding box center [776, 163] width 186 height 31
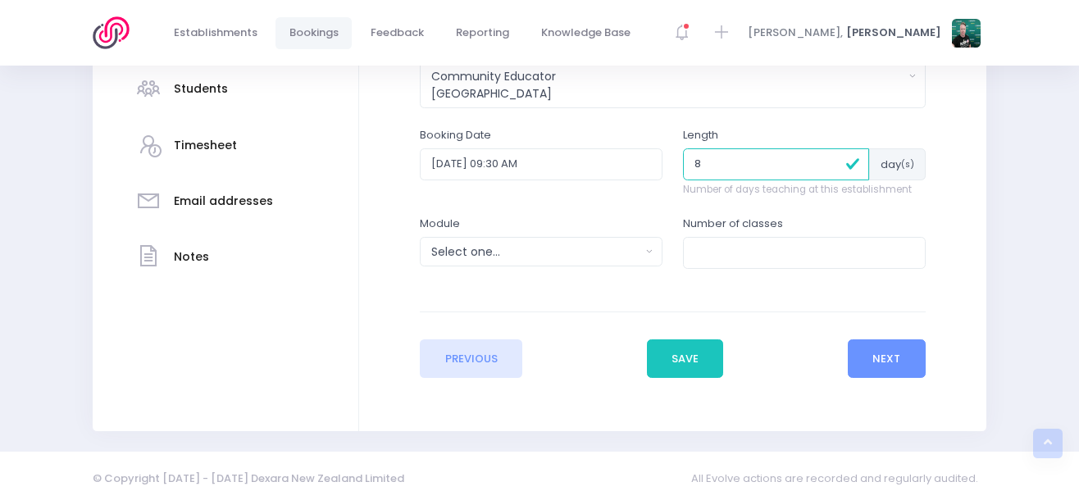
click at [835, 162] on input "8" at bounding box center [776, 163] width 186 height 31
click at [835, 162] on input "9" at bounding box center [776, 163] width 186 height 31
type input "10"
click at [835, 162] on input "10" at bounding box center [776, 163] width 186 height 31
click at [453, 245] on div "Select one..." at bounding box center [535, 252] width 209 height 17
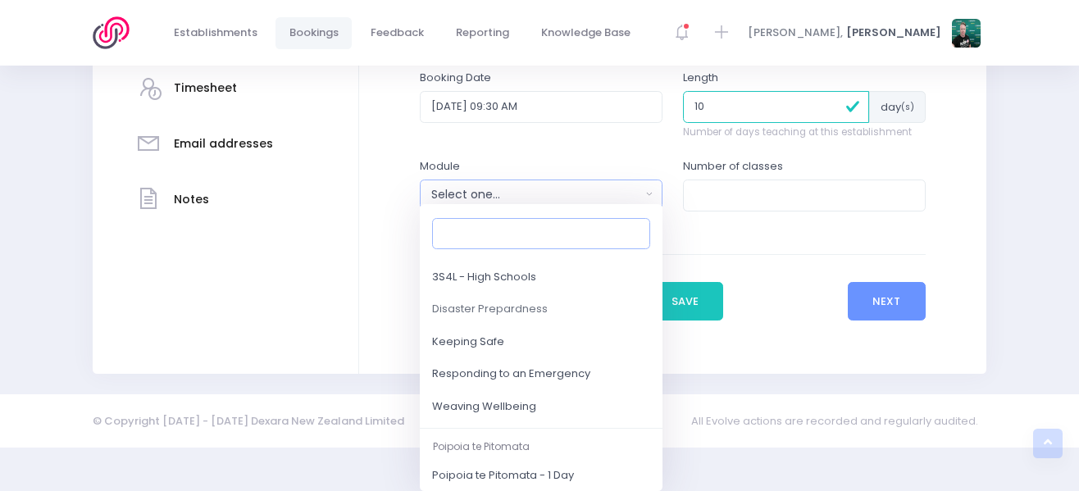
scroll to position [164, 0]
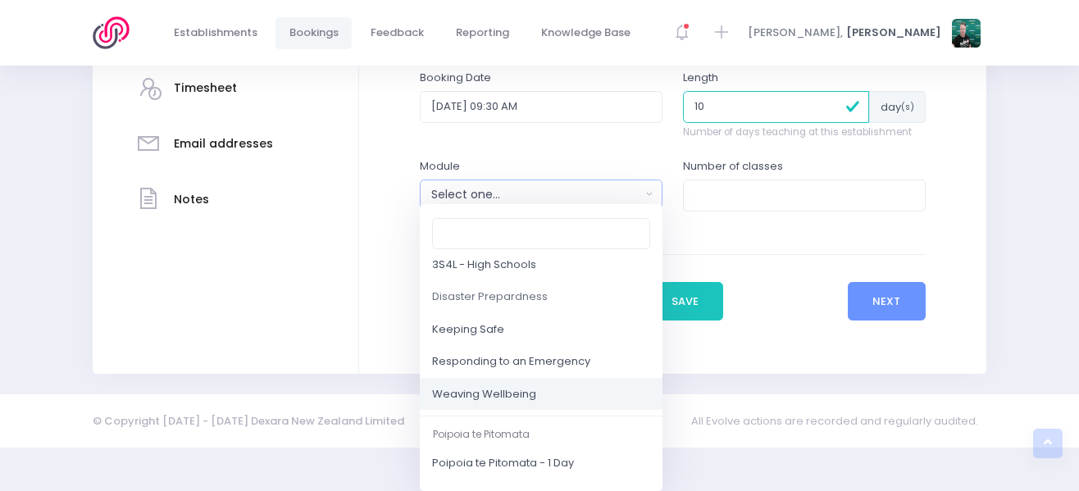
click at [497, 391] on span "Weaving Wellbeing" at bounding box center [484, 394] width 104 height 16
select select "Weaving Wellbeing"
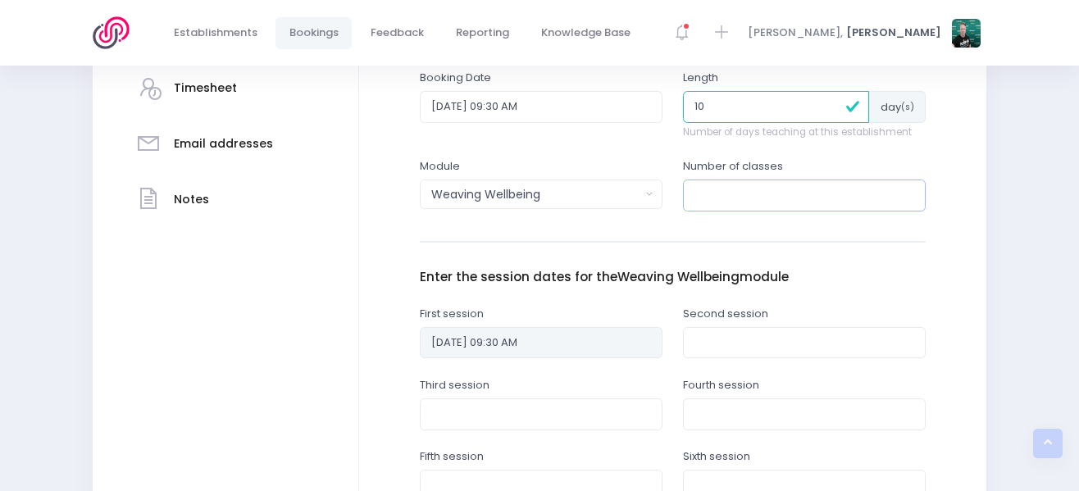
click at [713, 203] on input "number" at bounding box center [804, 195] width 243 height 31
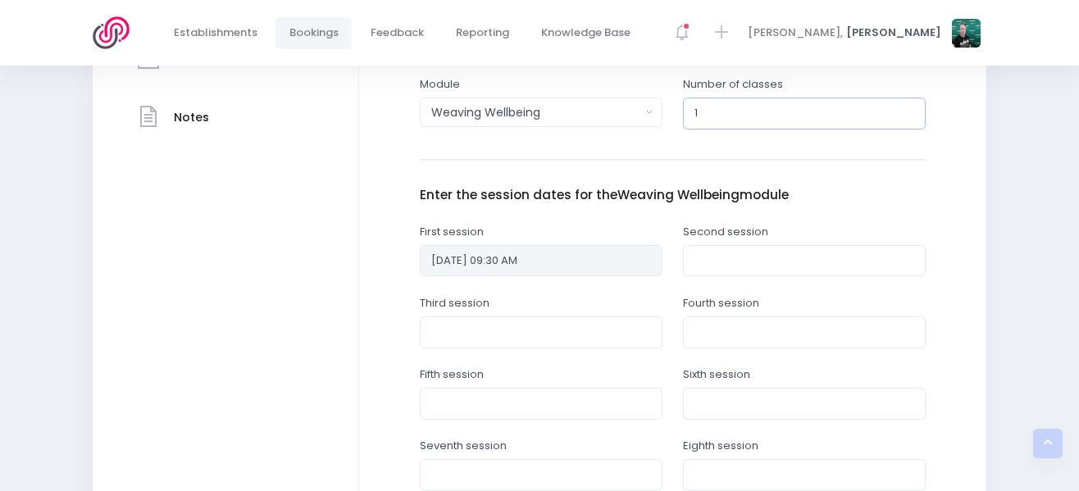
type input "1"
click at [751, 260] on input "text" at bounding box center [804, 260] width 243 height 31
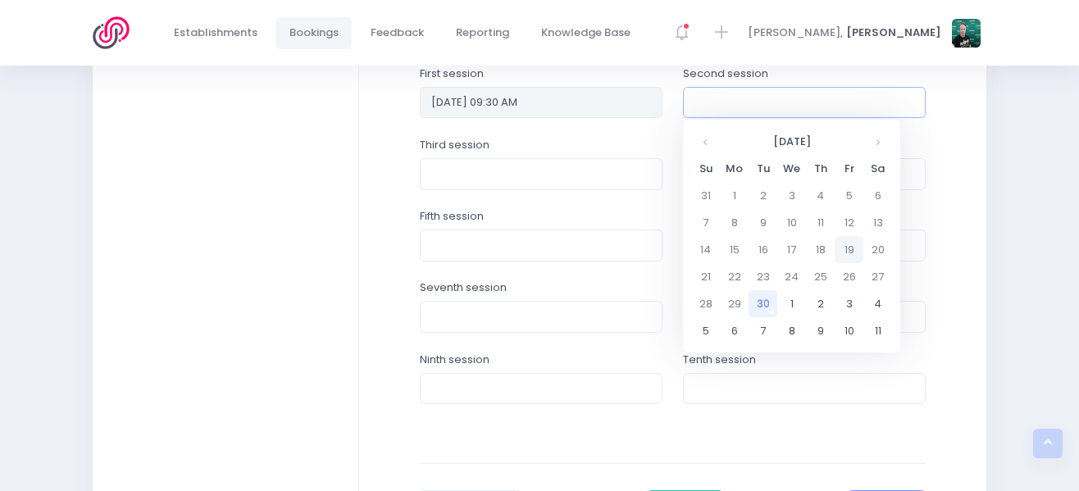
scroll to position [714, 0]
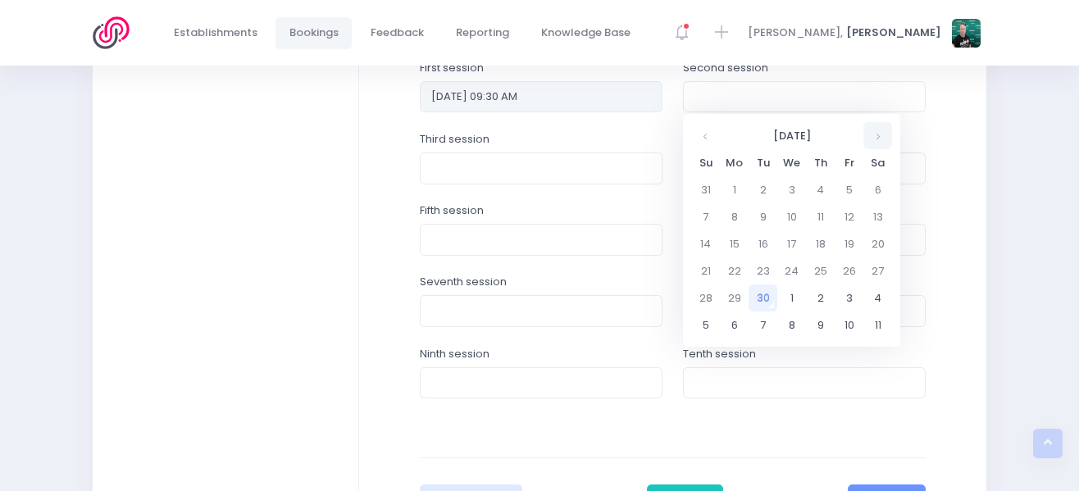
click at [879, 135] on th at bounding box center [878, 135] width 29 height 27
click at [852, 236] on td "17" at bounding box center [849, 243] width 29 height 27
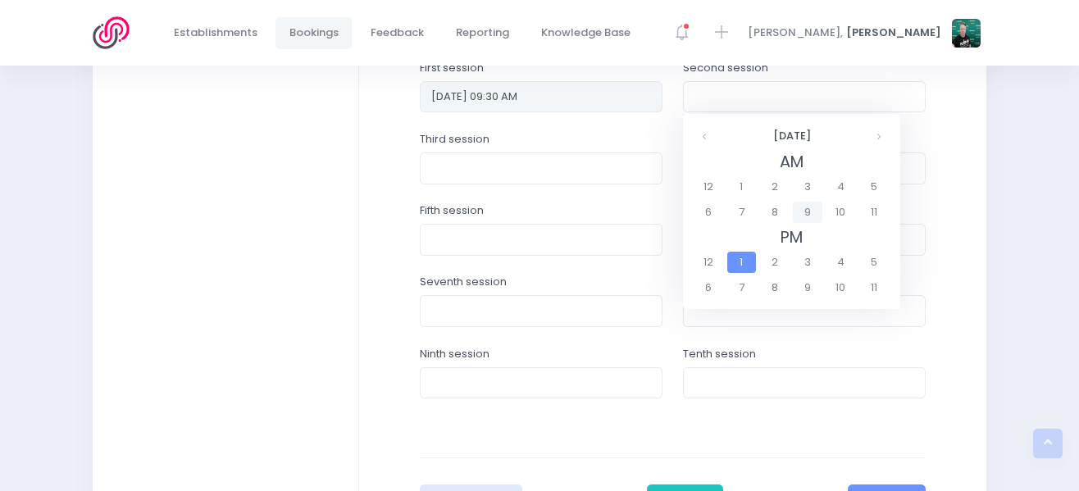
click at [805, 215] on span "9" at bounding box center [807, 212] width 29 height 21
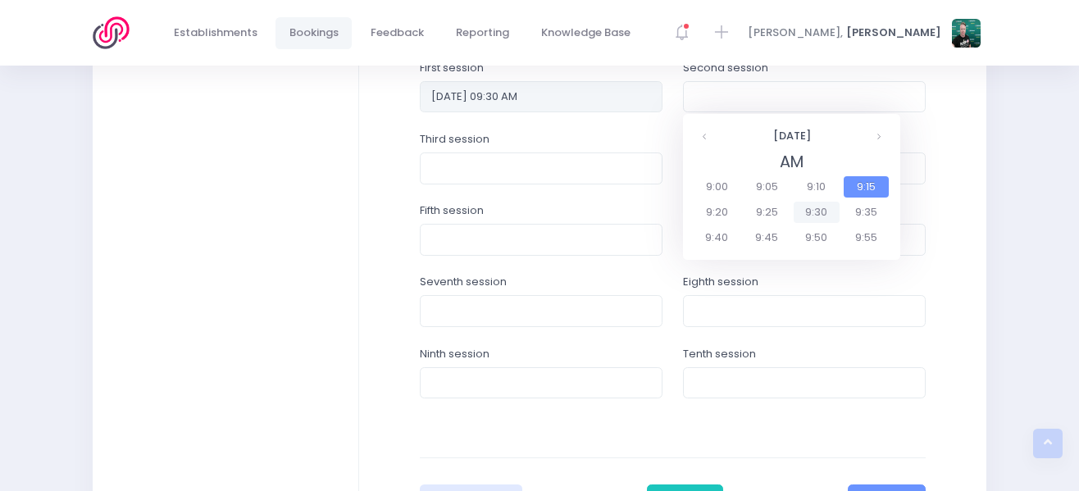
click at [820, 212] on span "9:30" at bounding box center [817, 212] width 46 height 21
type input "17/10/2025 09:30 AM"
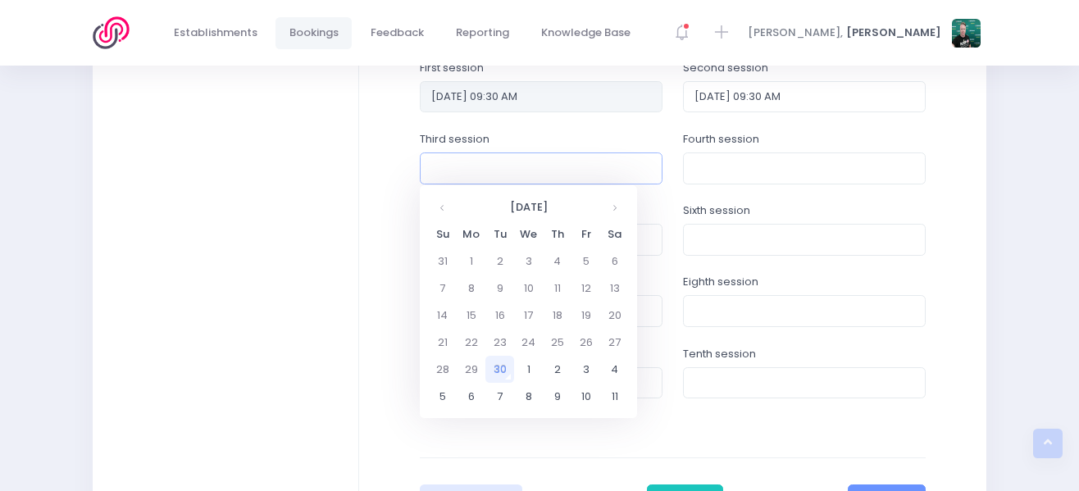
click at [598, 175] on input "text" at bounding box center [541, 168] width 243 height 31
click at [618, 211] on th at bounding box center [614, 207] width 29 height 27
click at [453, 206] on th at bounding box center [442, 207] width 29 height 27
click at [586, 342] on td "24" at bounding box center [586, 342] width 29 height 27
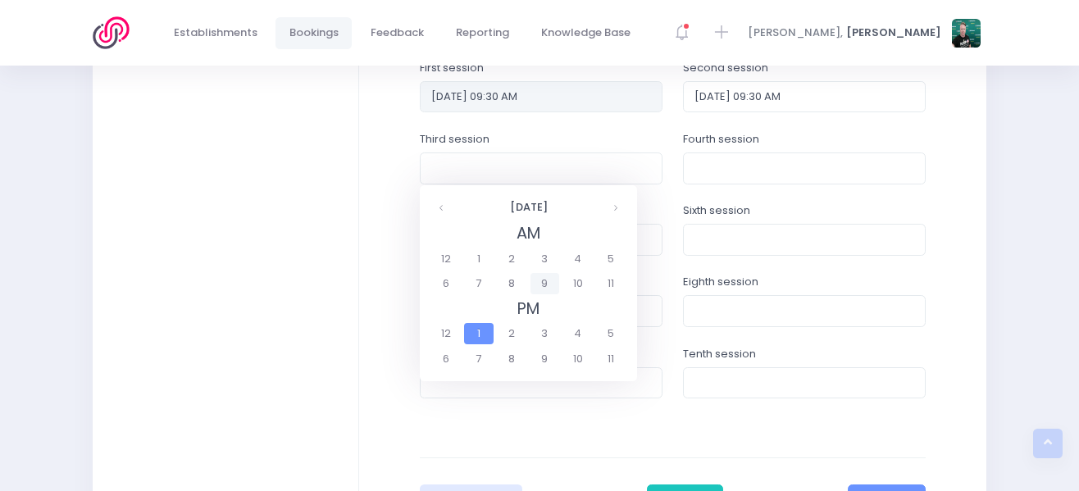
click at [542, 284] on span "9" at bounding box center [545, 283] width 29 height 21
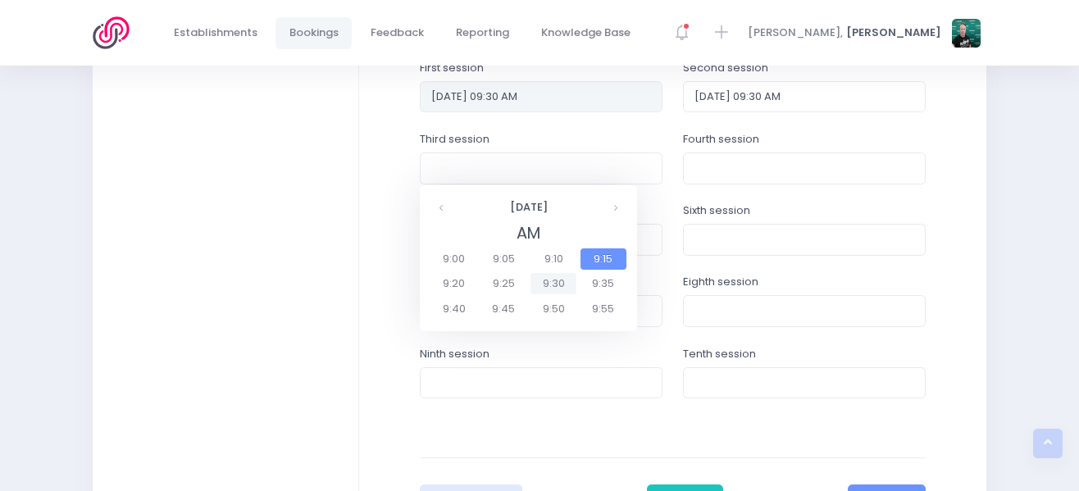
click at [555, 287] on span "9:30" at bounding box center [554, 283] width 46 height 21
type input "24/10/2025 09:30 AM"
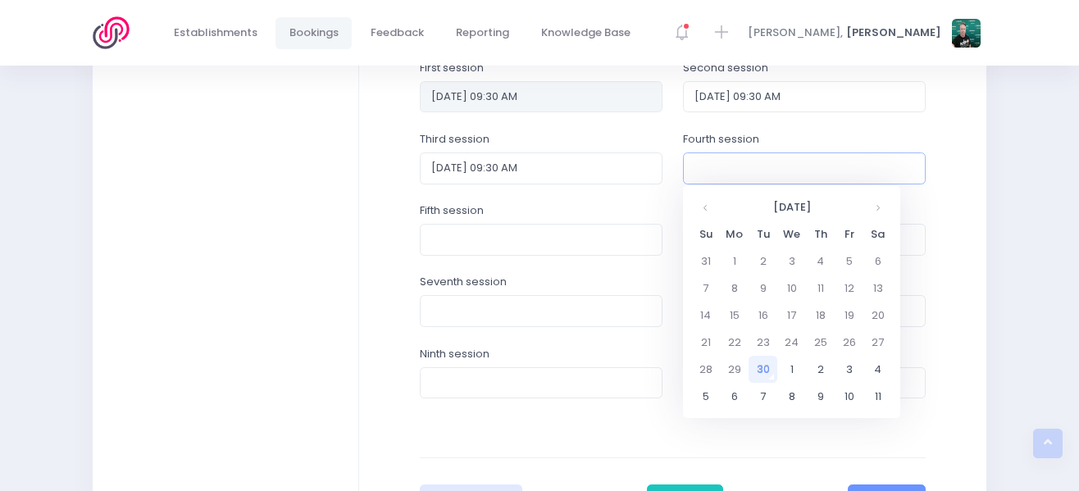
click at [771, 173] on input "text" at bounding box center [804, 168] width 243 height 31
click at [883, 216] on th at bounding box center [878, 207] width 29 height 27
click at [843, 363] on td "31" at bounding box center [849, 369] width 29 height 27
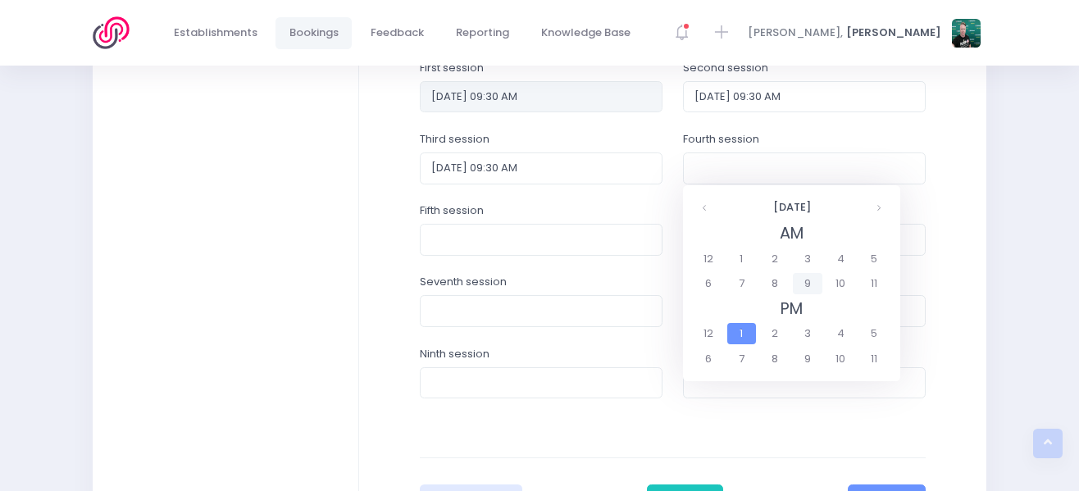
click at [804, 282] on span "9" at bounding box center [807, 283] width 29 height 21
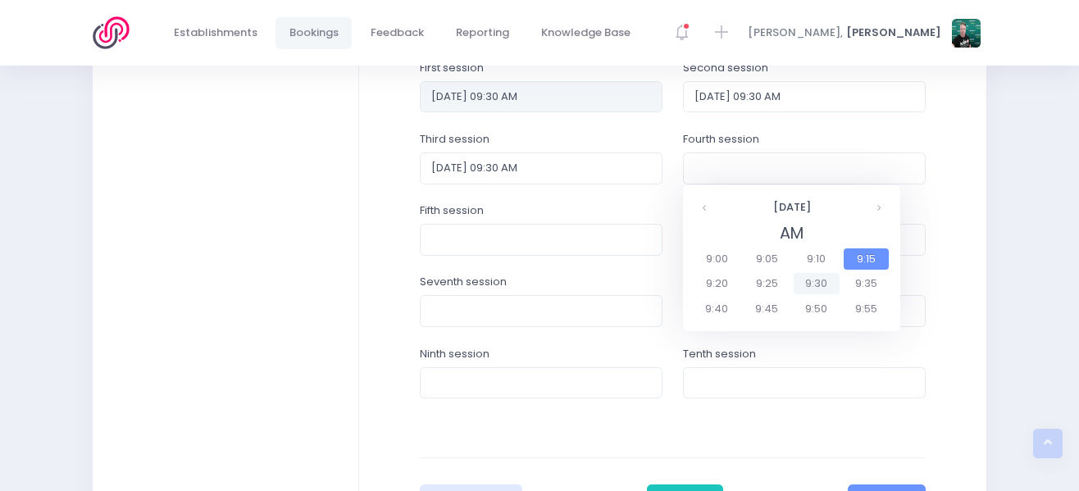
click at [816, 290] on span "9:30" at bounding box center [817, 283] width 46 height 21
type input "31/10/2025 09:30 AM"
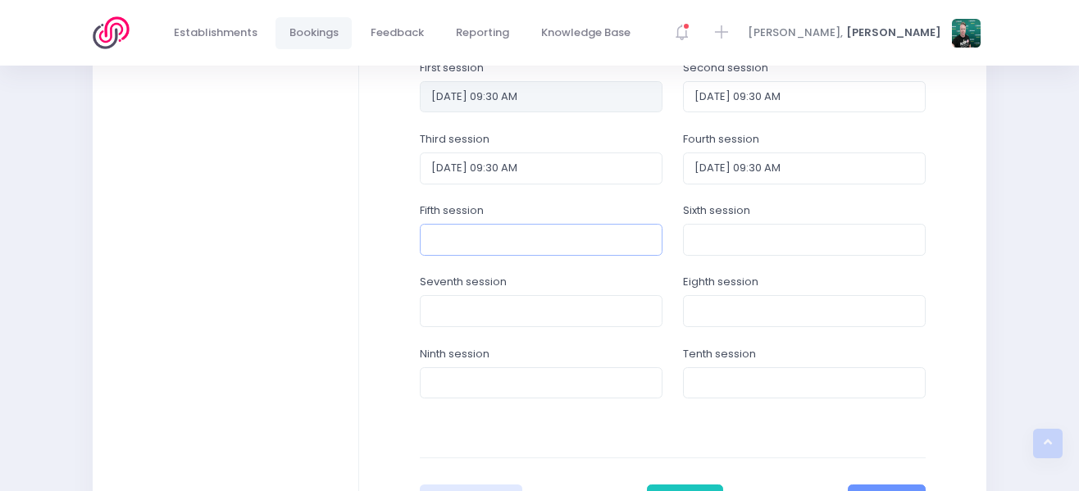
click at [516, 245] on input "text" at bounding box center [541, 239] width 243 height 31
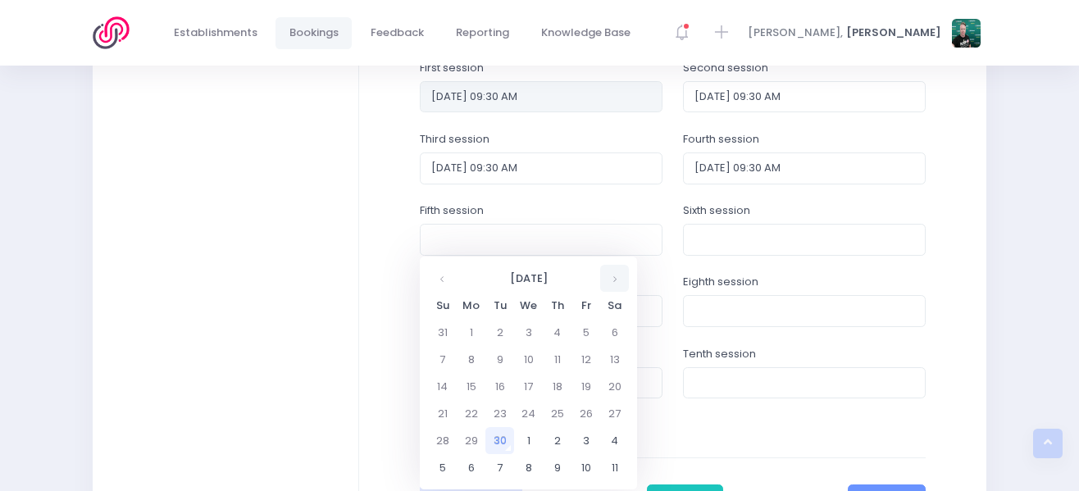
click at [613, 275] on th at bounding box center [614, 278] width 29 height 27
click at [590, 462] on td "7" at bounding box center [586, 467] width 29 height 27
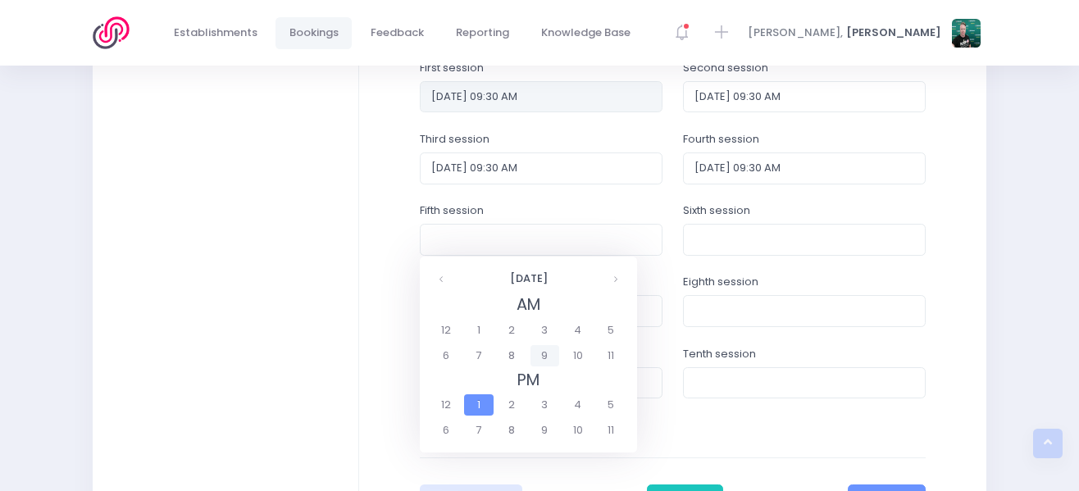
click at [551, 348] on span "9" at bounding box center [545, 355] width 29 height 21
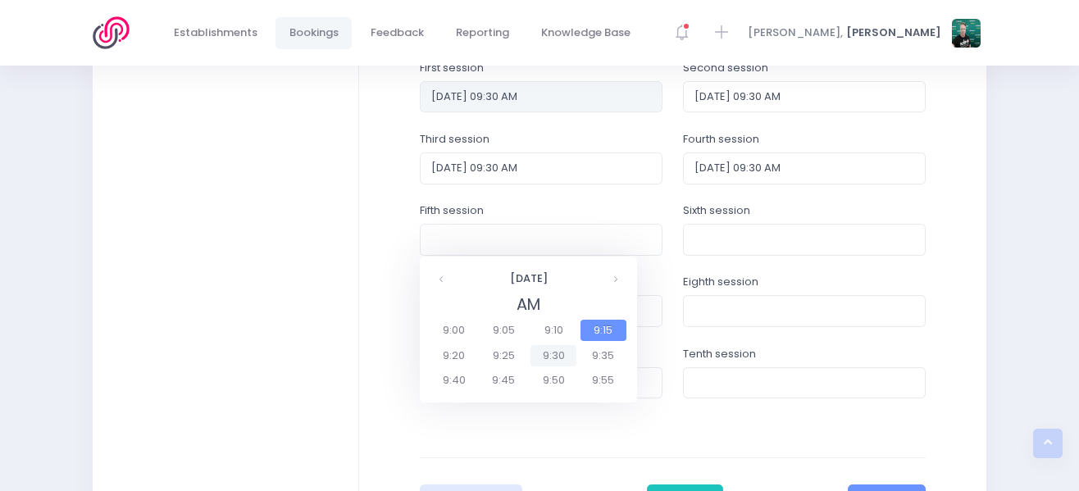
click at [568, 358] on span "9:30" at bounding box center [554, 355] width 46 height 21
type input "07/11/2025 09:30 AM"
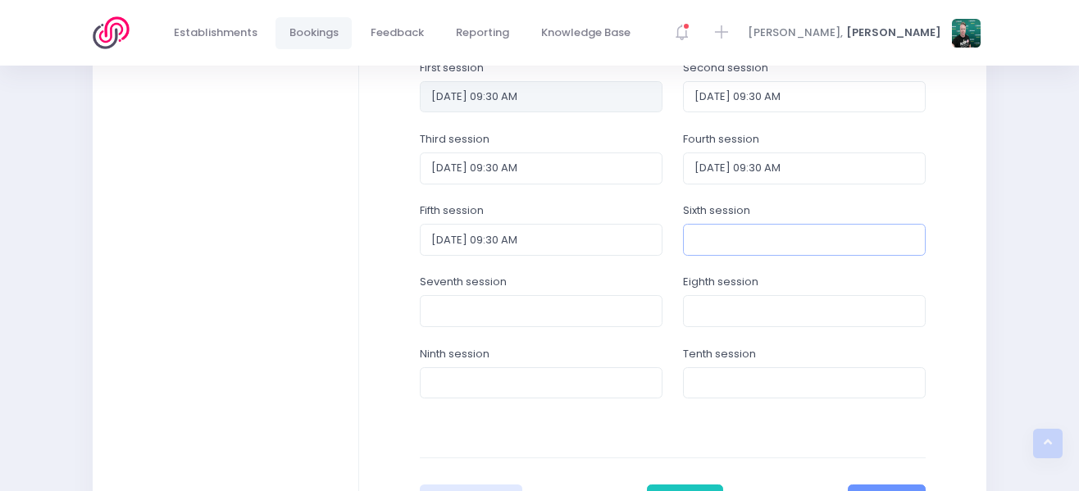
click at [743, 247] on input "text" at bounding box center [804, 239] width 243 height 31
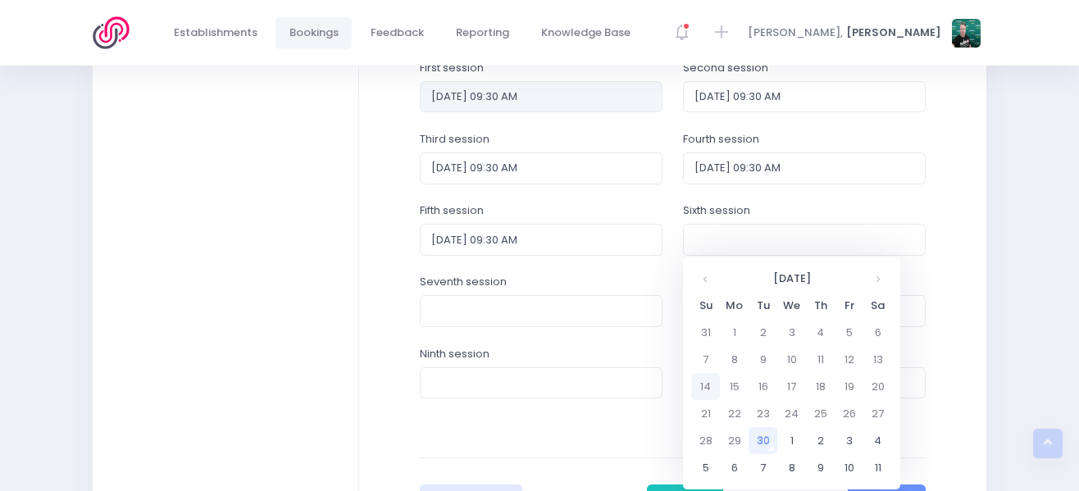
click at [700, 389] on td "14" at bounding box center [705, 386] width 29 height 27
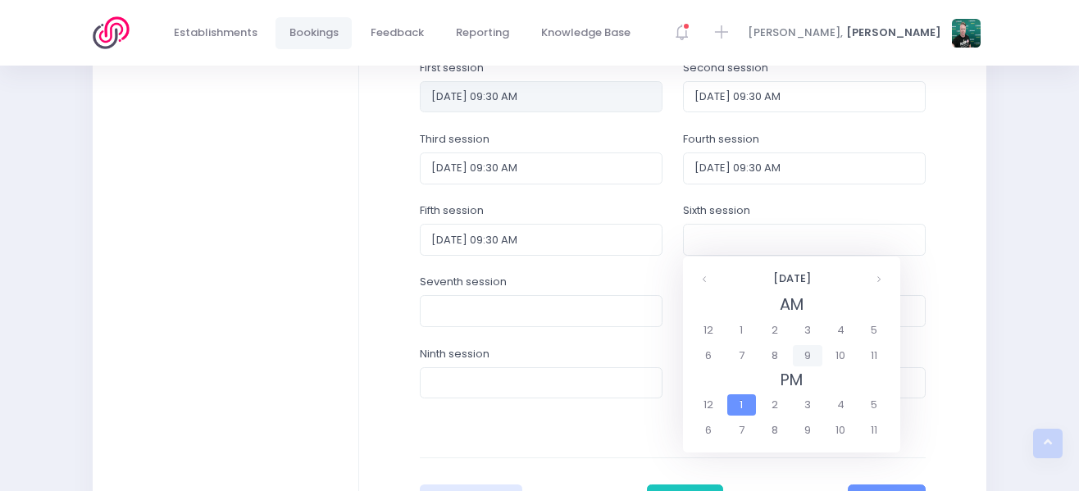
click at [809, 354] on span "9" at bounding box center [807, 355] width 29 height 21
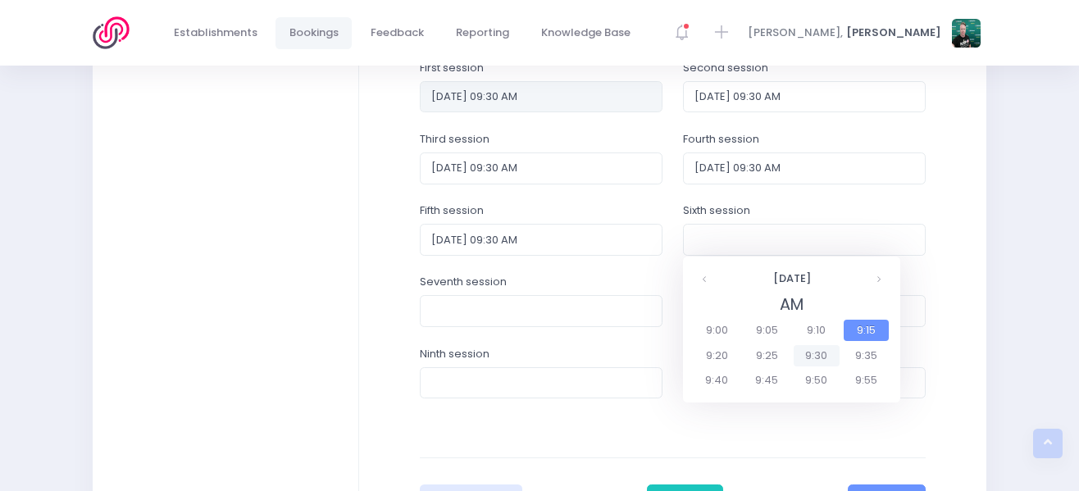
click at [817, 352] on span "9:30" at bounding box center [817, 355] width 46 height 21
type input "14/09/2025 09:30 AM"
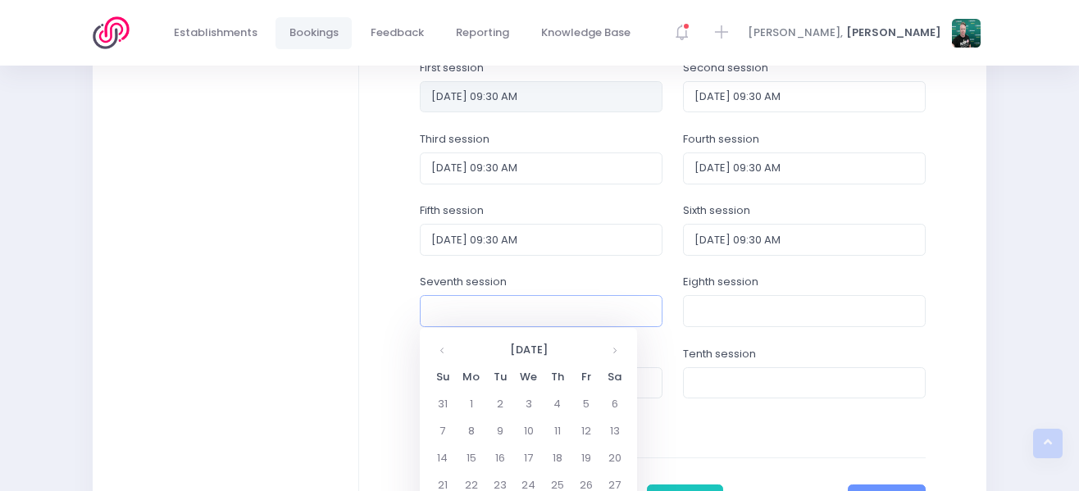
click at [524, 313] on input "text" at bounding box center [541, 310] width 243 height 31
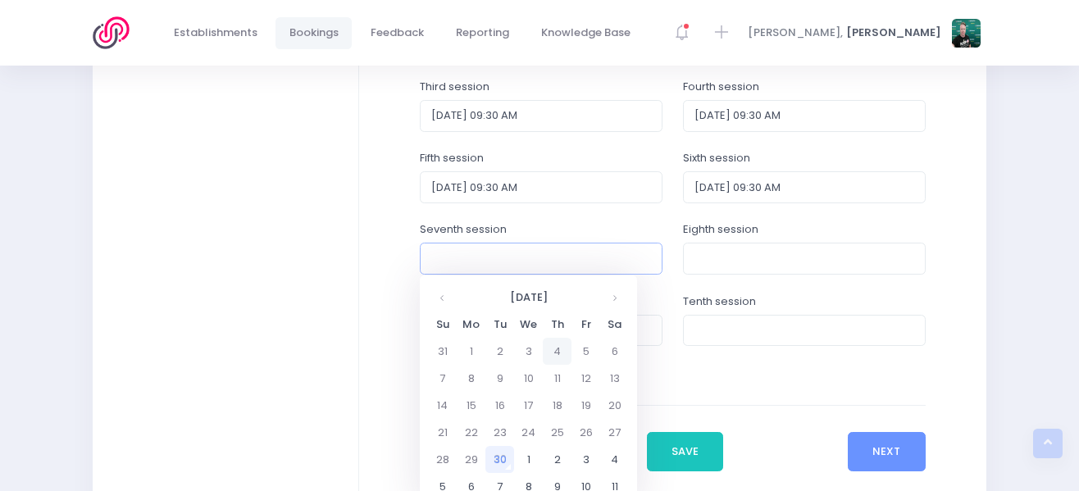
scroll to position [796, 0]
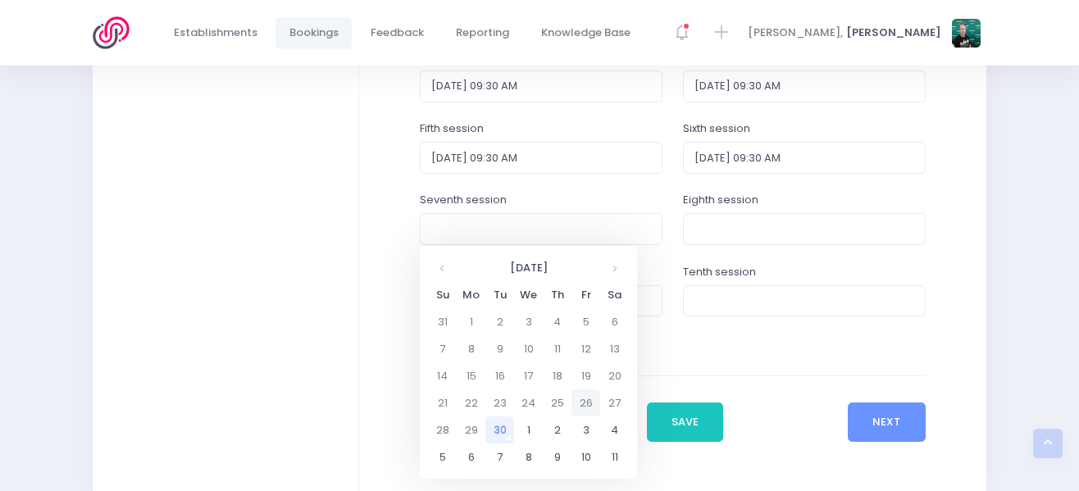
click at [583, 399] on td "26" at bounding box center [586, 403] width 29 height 27
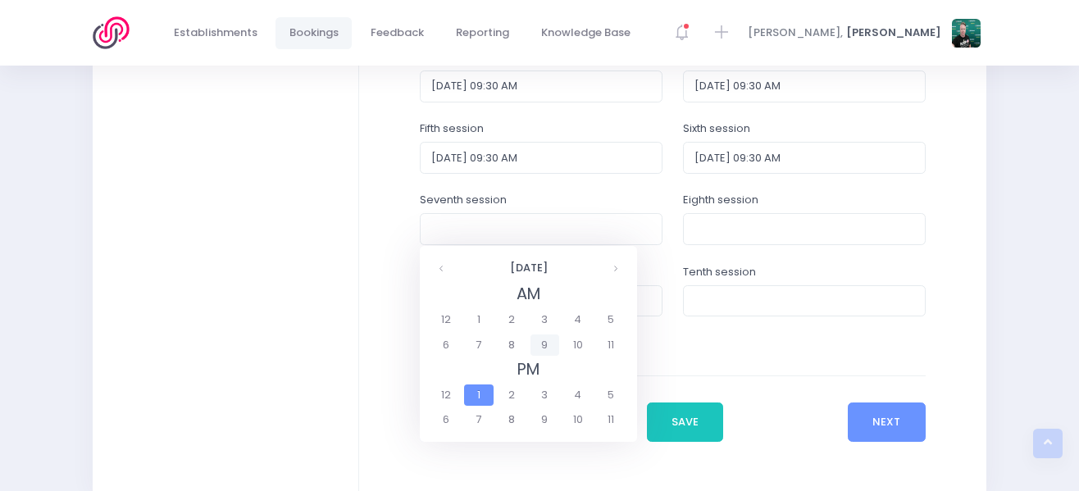
click at [537, 346] on span "9" at bounding box center [545, 345] width 29 height 21
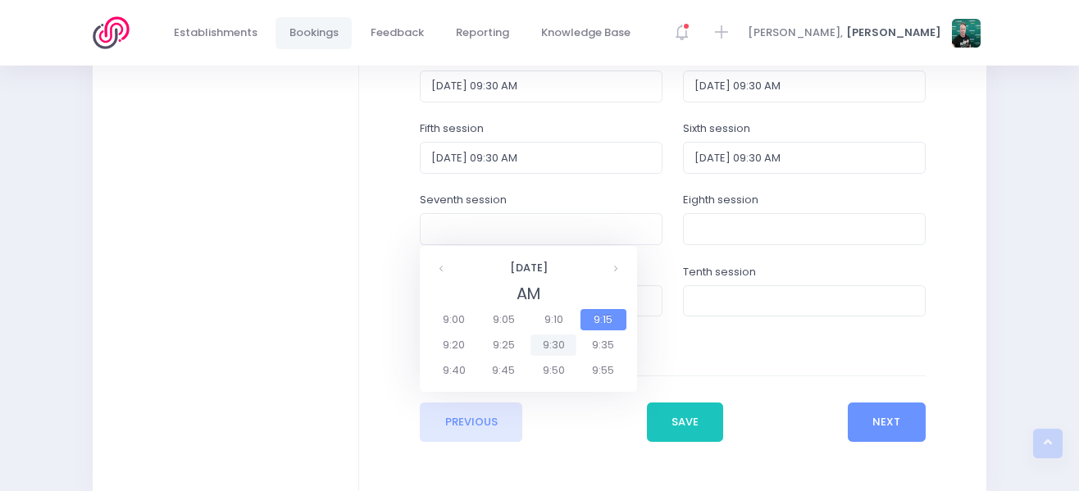
click at [566, 349] on span "9:30" at bounding box center [554, 345] width 46 height 21
type input "26/09/2025 09:30 AM"
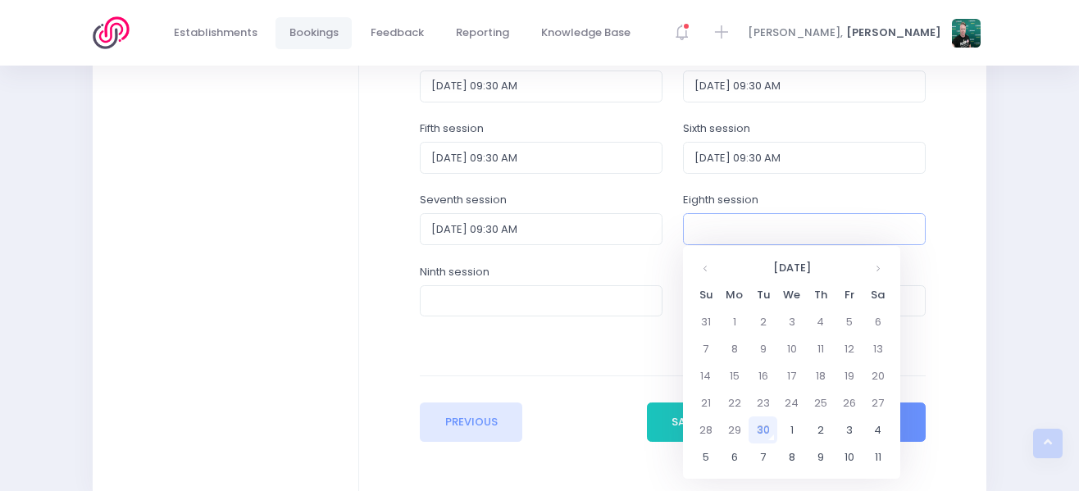
click at [730, 232] on input "text" at bounding box center [804, 228] width 243 height 31
click at [846, 315] on td "5" at bounding box center [849, 321] width 29 height 27
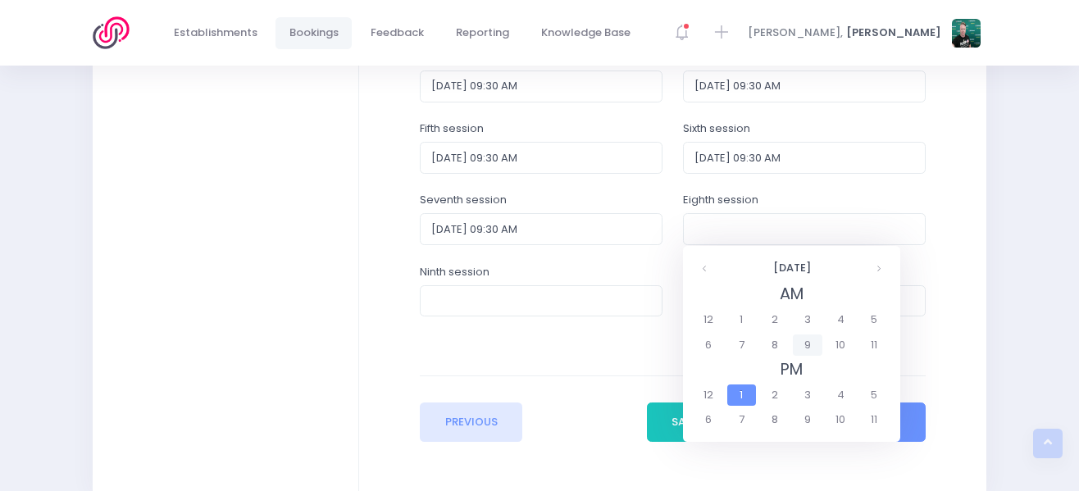
click at [806, 345] on span "9" at bounding box center [807, 345] width 29 height 21
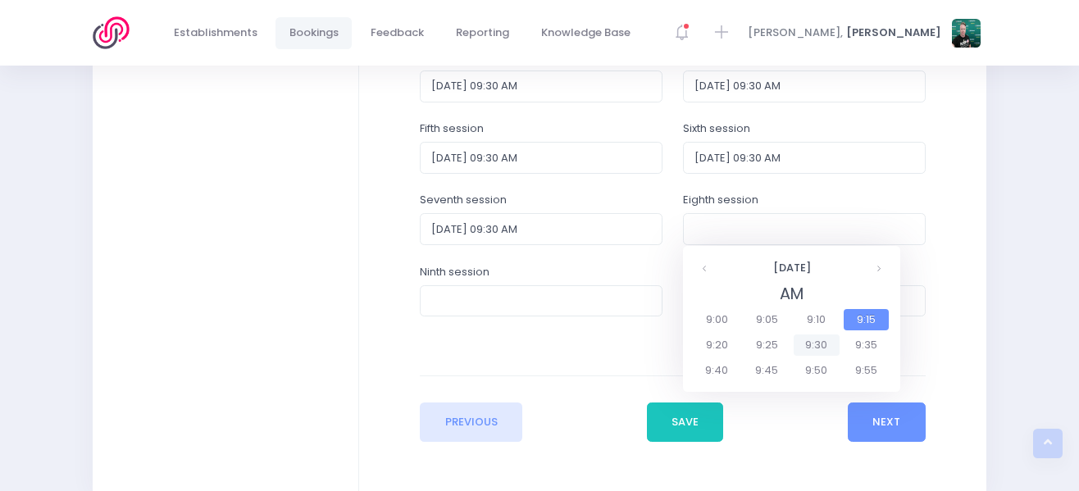
click at [810, 345] on span "9:30" at bounding box center [817, 345] width 46 height 21
type input "05/09/2025 09:30 AM"
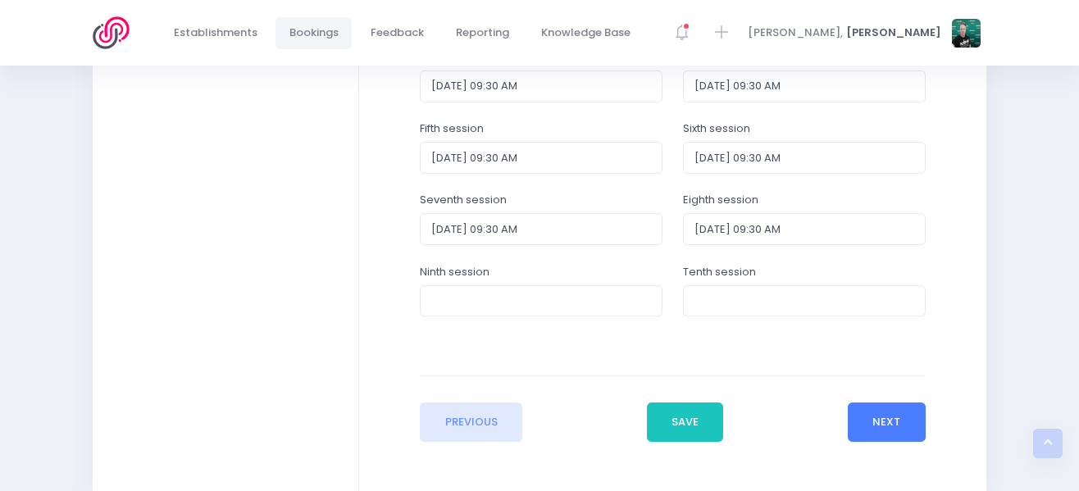
click at [884, 427] on button "Next" at bounding box center [887, 422] width 78 height 39
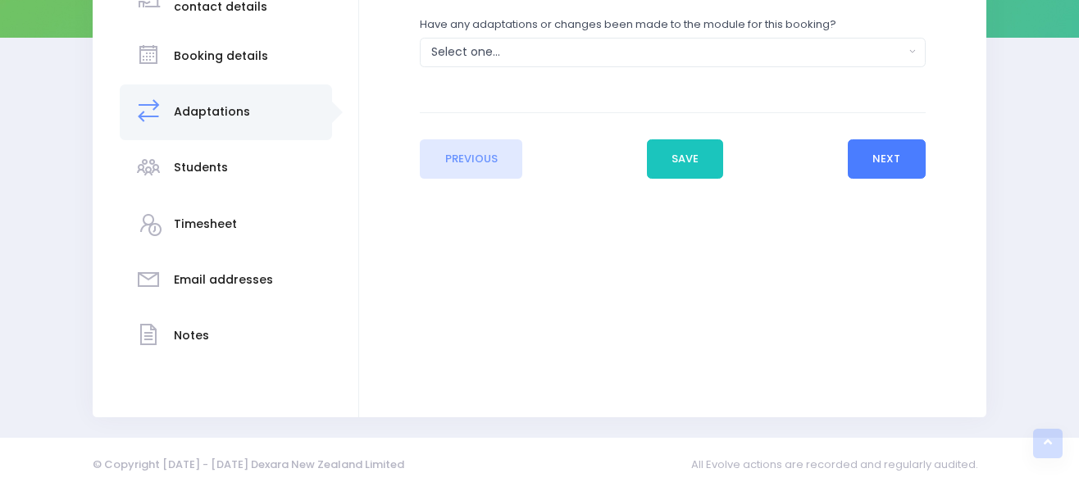
scroll to position [0, 0]
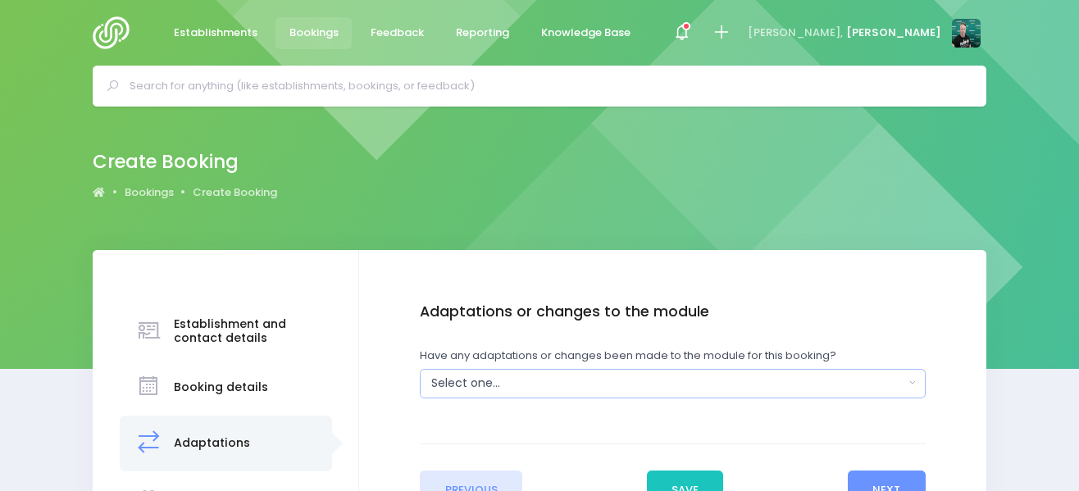
click at [701, 386] on div "Select one..." at bounding box center [667, 383] width 472 height 17
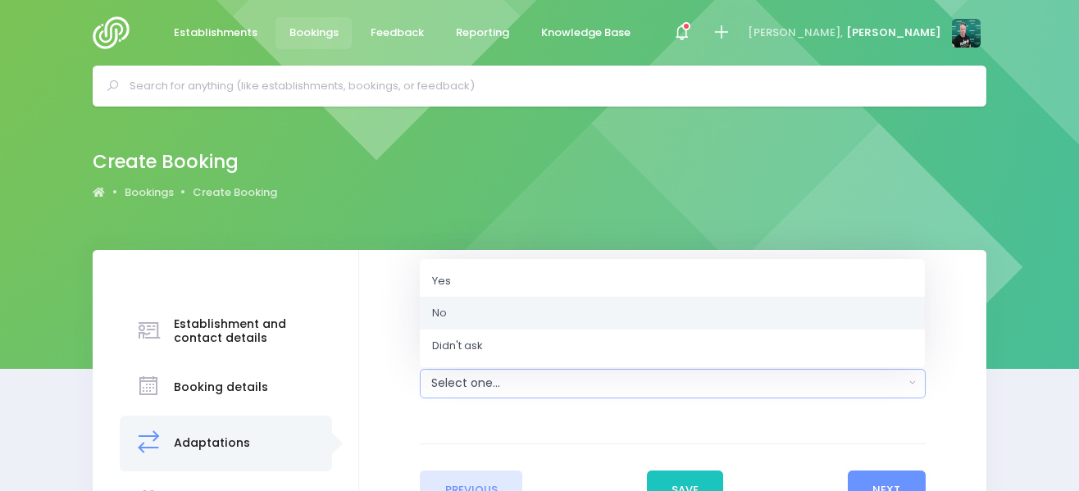
click at [683, 314] on link "No" at bounding box center [672, 313] width 505 height 33
select select "No"
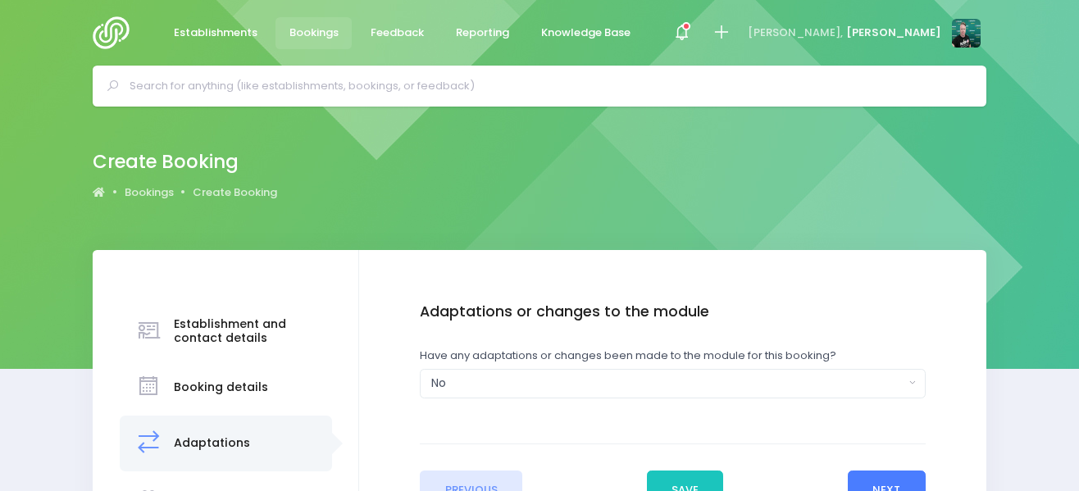
click at [884, 483] on button "Next" at bounding box center [887, 490] width 78 height 39
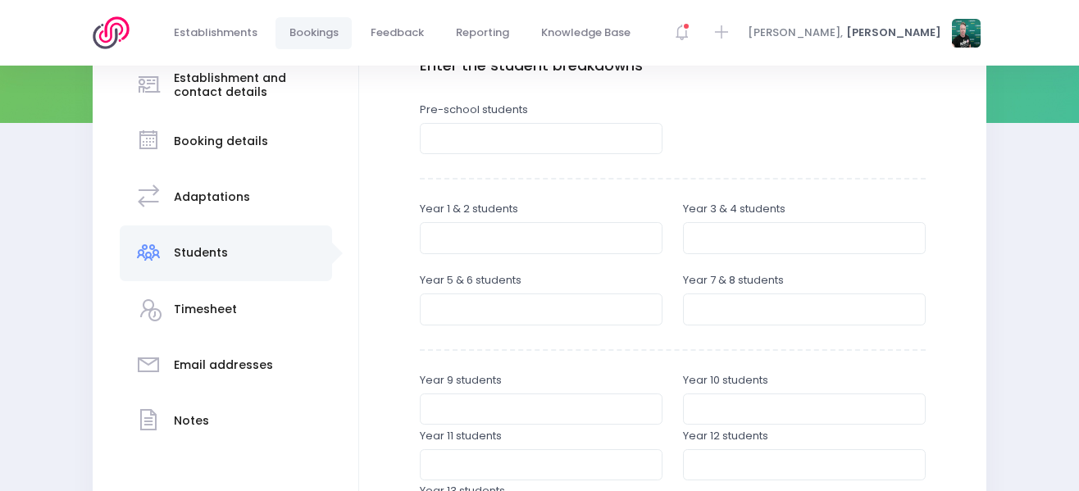
scroll to position [328, 0]
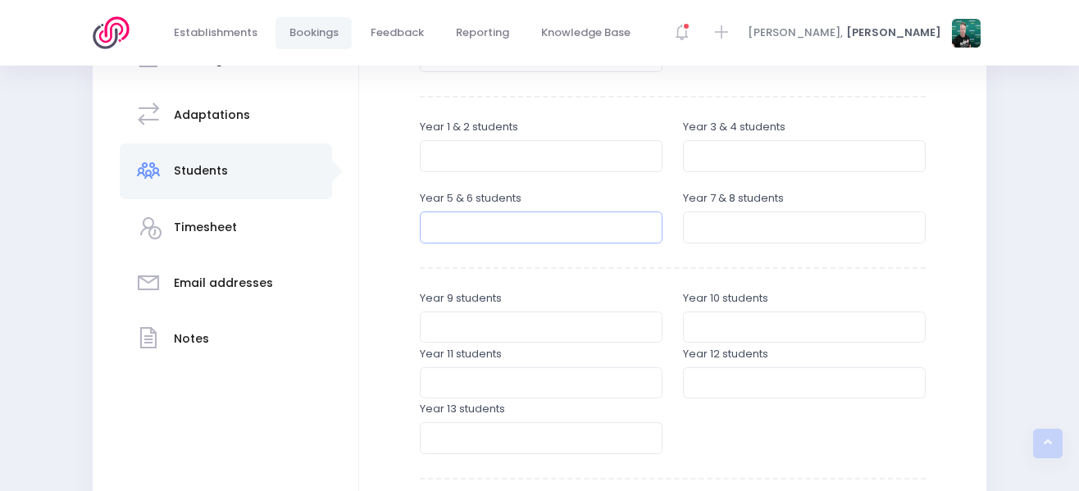
click at [535, 231] on input "number" at bounding box center [541, 227] width 243 height 31
type input "10"
click at [719, 229] on input "number" at bounding box center [804, 227] width 243 height 31
drag, startPoint x: 719, startPoint y: 229, endPoint x: 699, endPoint y: 227, distance: 20.6
click at [699, 227] on input "40" at bounding box center [804, 227] width 243 height 31
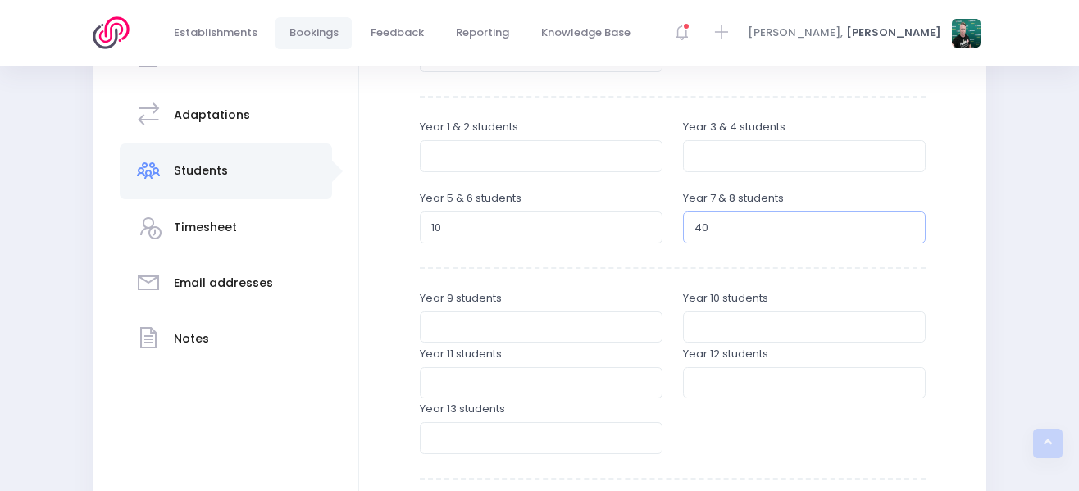
type input "4"
drag, startPoint x: 463, startPoint y: 226, endPoint x: 408, endPoint y: 208, distance: 57.1
click at [417, 223] on div "Year 5 & 6 students 10" at bounding box center [541, 218] width 263 height 56
type input "25"
click at [732, 230] on input "number" at bounding box center [804, 227] width 243 height 31
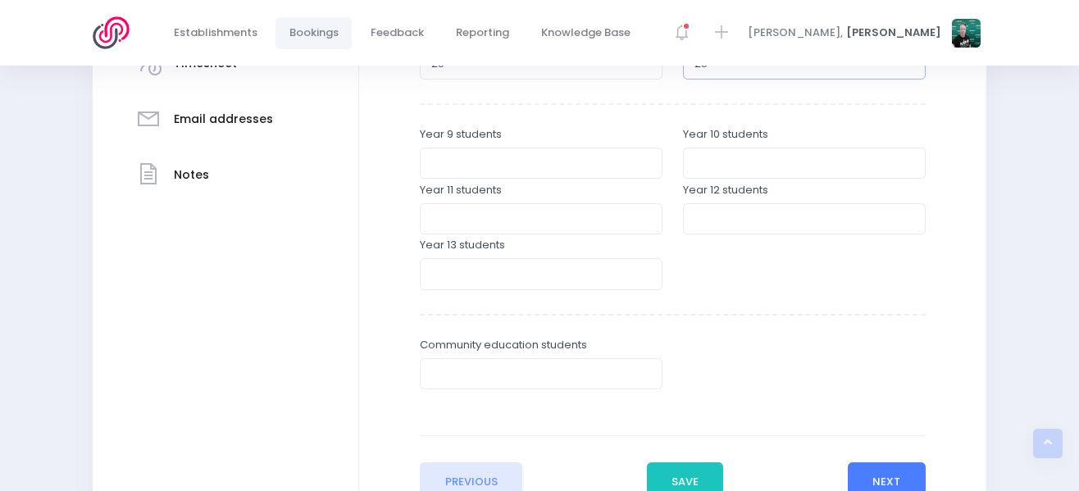
type input "25"
click at [877, 471] on button "Next" at bounding box center [887, 482] width 78 height 39
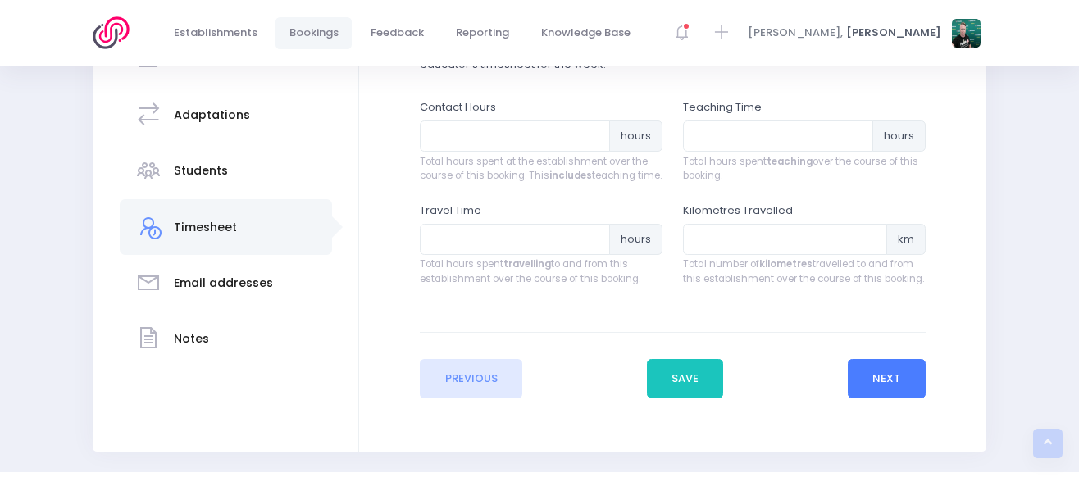
click at [884, 399] on button "Next" at bounding box center [887, 378] width 78 height 39
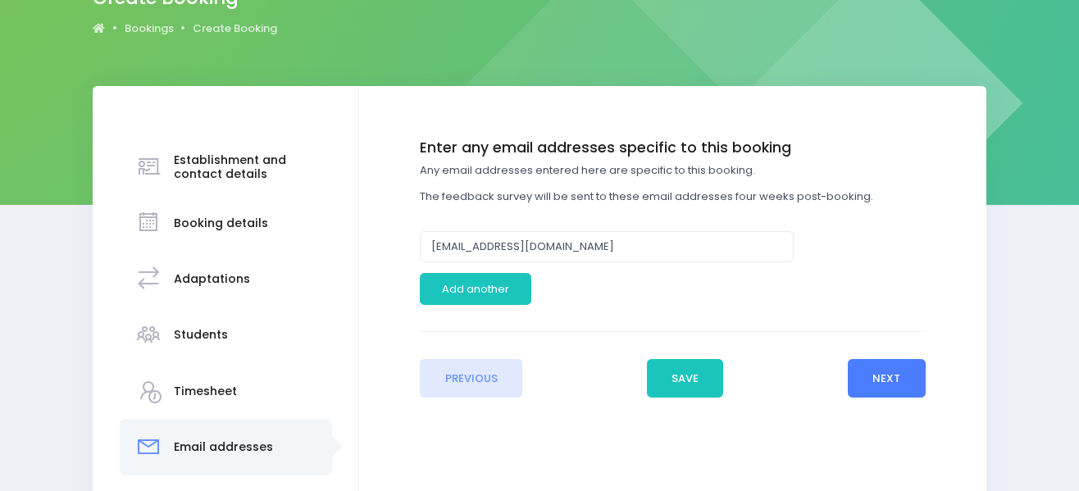
click at [876, 382] on button "Next" at bounding box center [887, 378] width 78 height 39
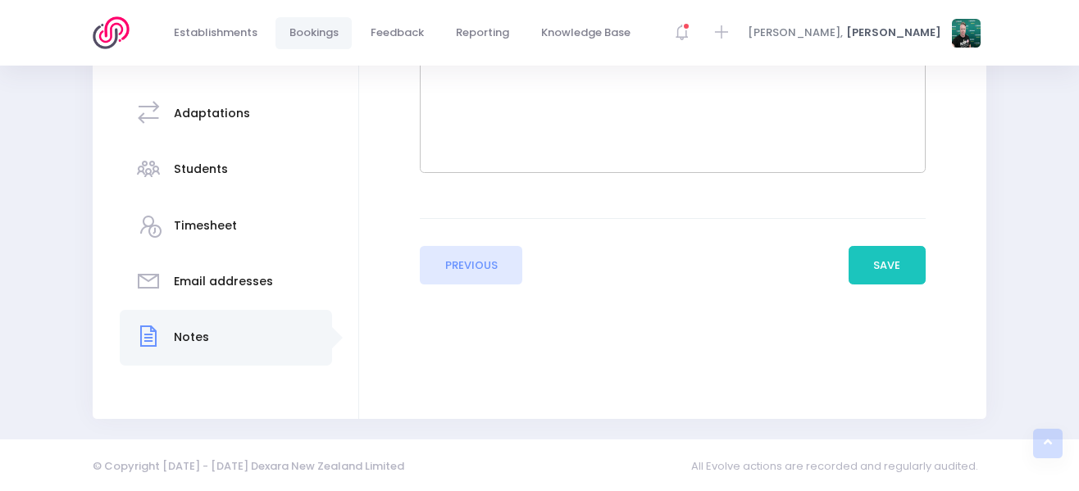
scroll to position [331, 0]
click at [869, 251] on button "Save" at bounding box center [887, 263] width 77 height 39
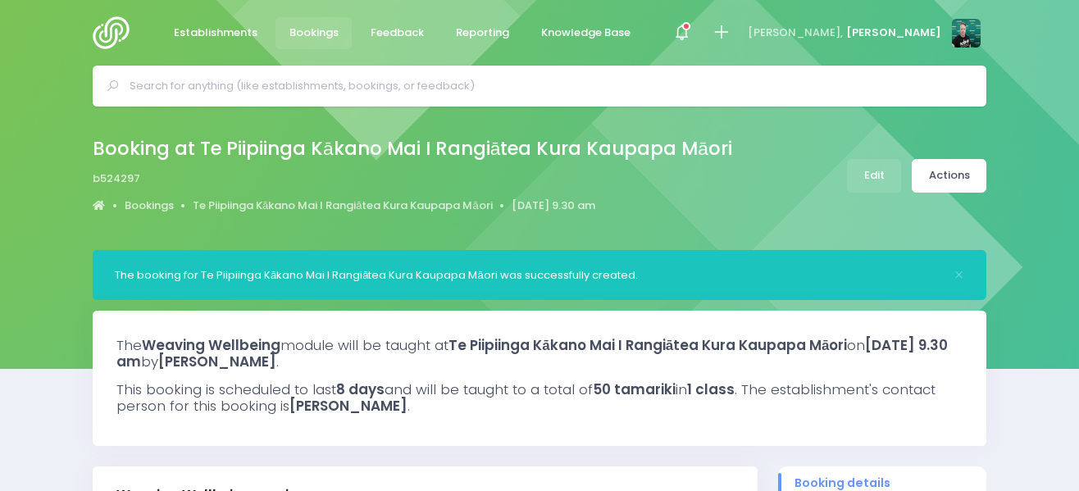
select select "5"
click at [116, 31] on img at bounding box center [116, 32] width 47 height 33
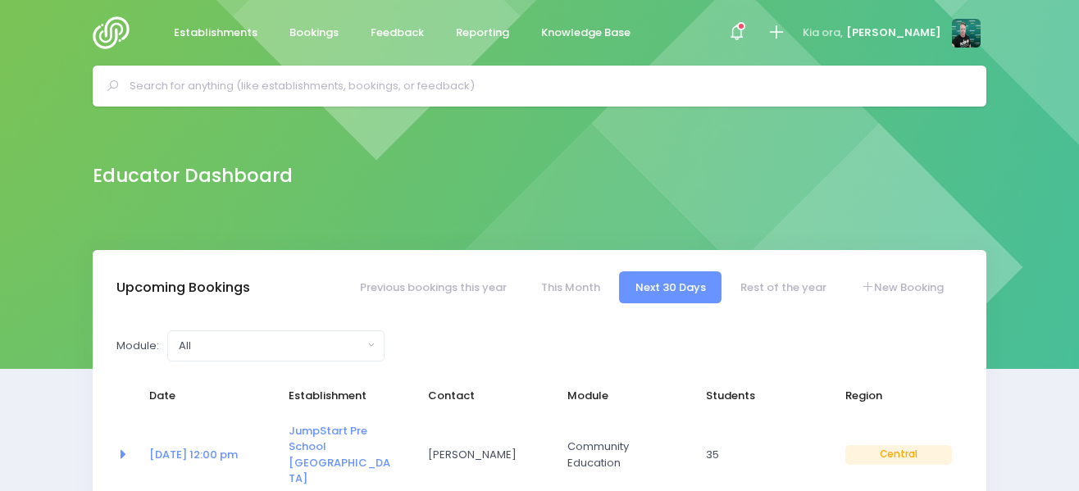
select select "5"
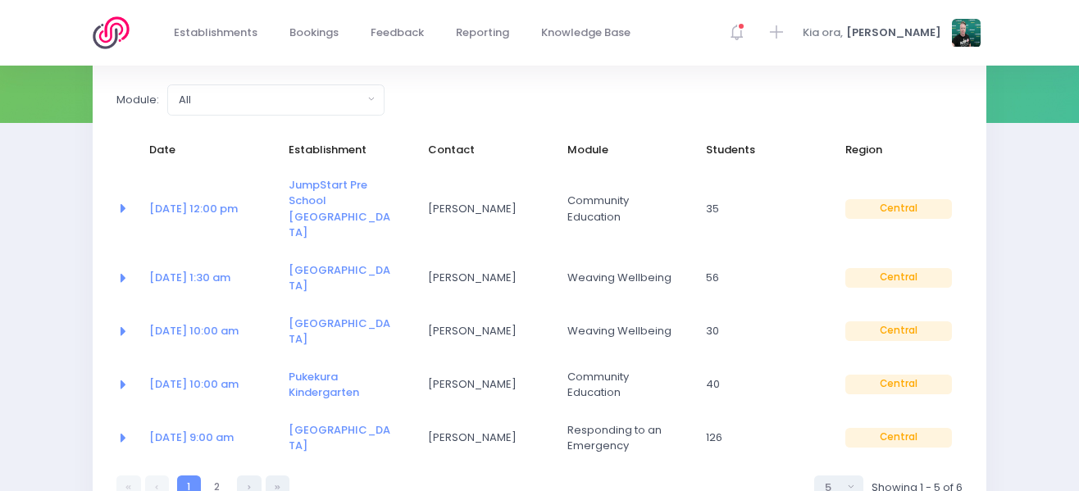
scroll to position [328, 0]
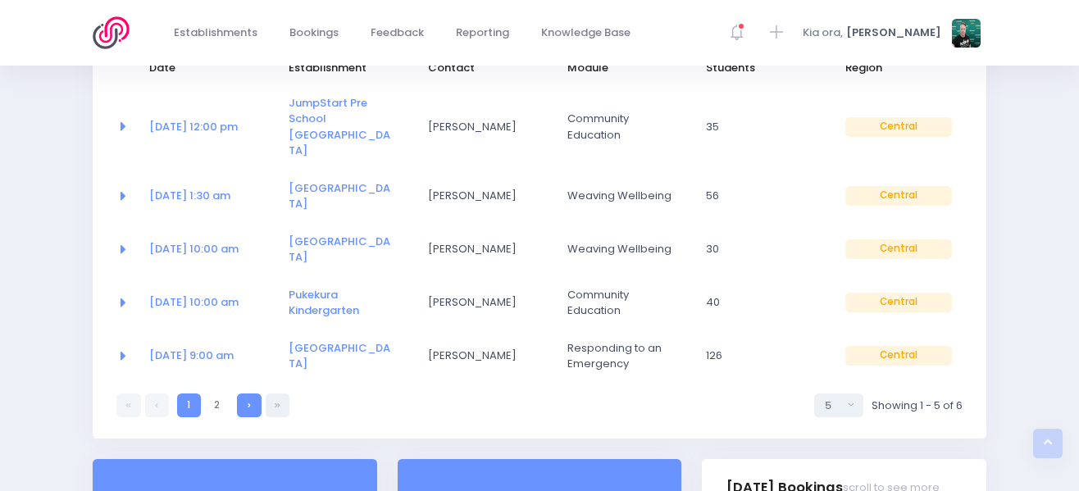
click at [245, 394] on link at bounding box center [249, 406] width 24 height 24
select select "5"
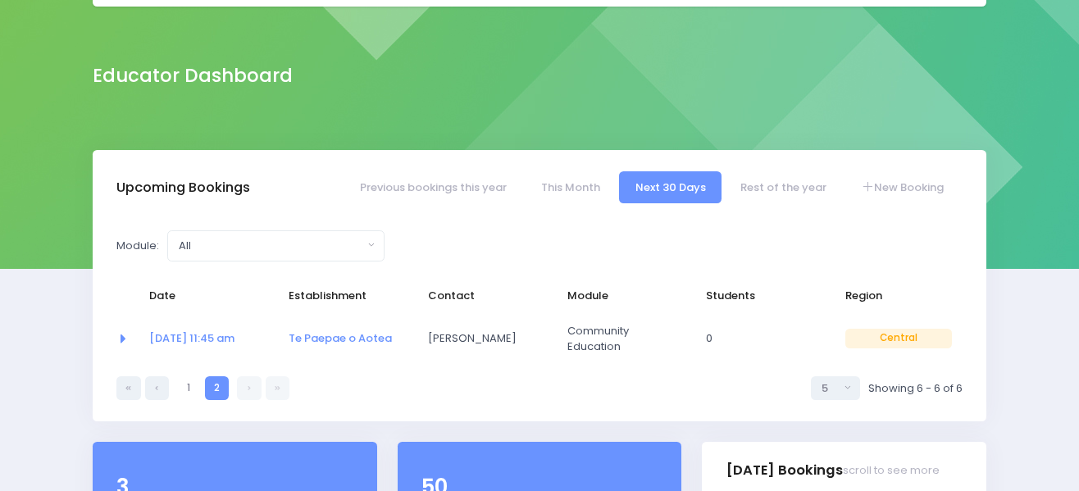
scroll to position [129, 0]
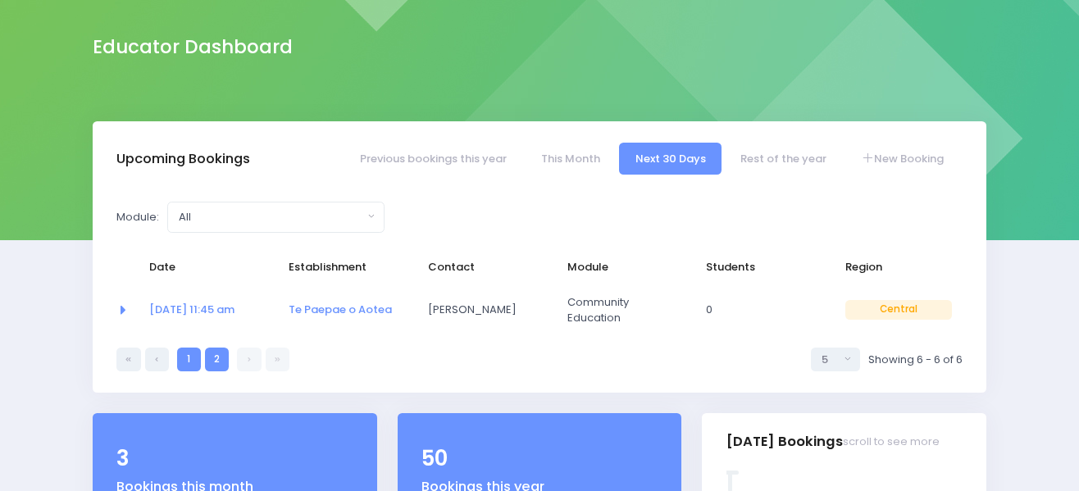
click at [185, 360] on link "1" at bounding box center [189, 360] width 24 height 24
select select "5"
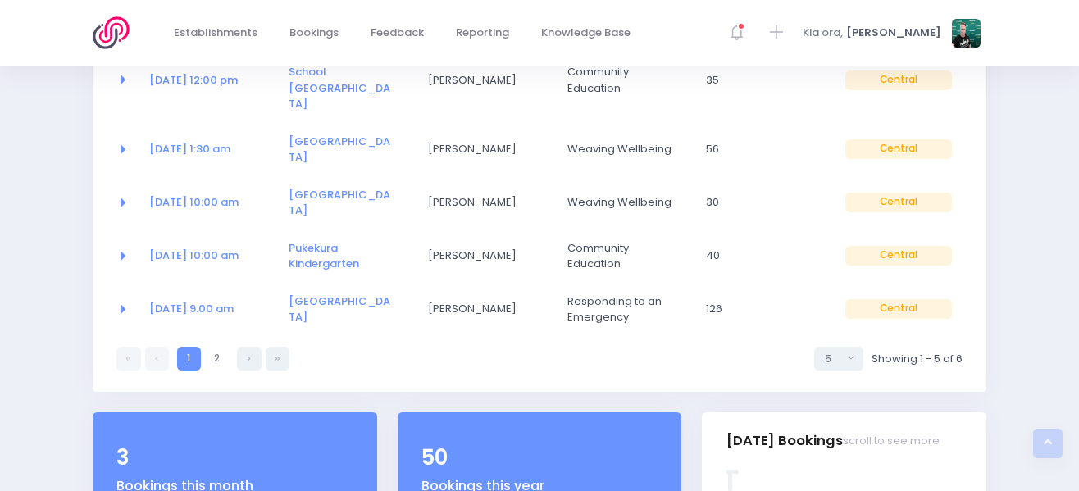
scroll to position [293, 0]
